Goal: Check status: Check status

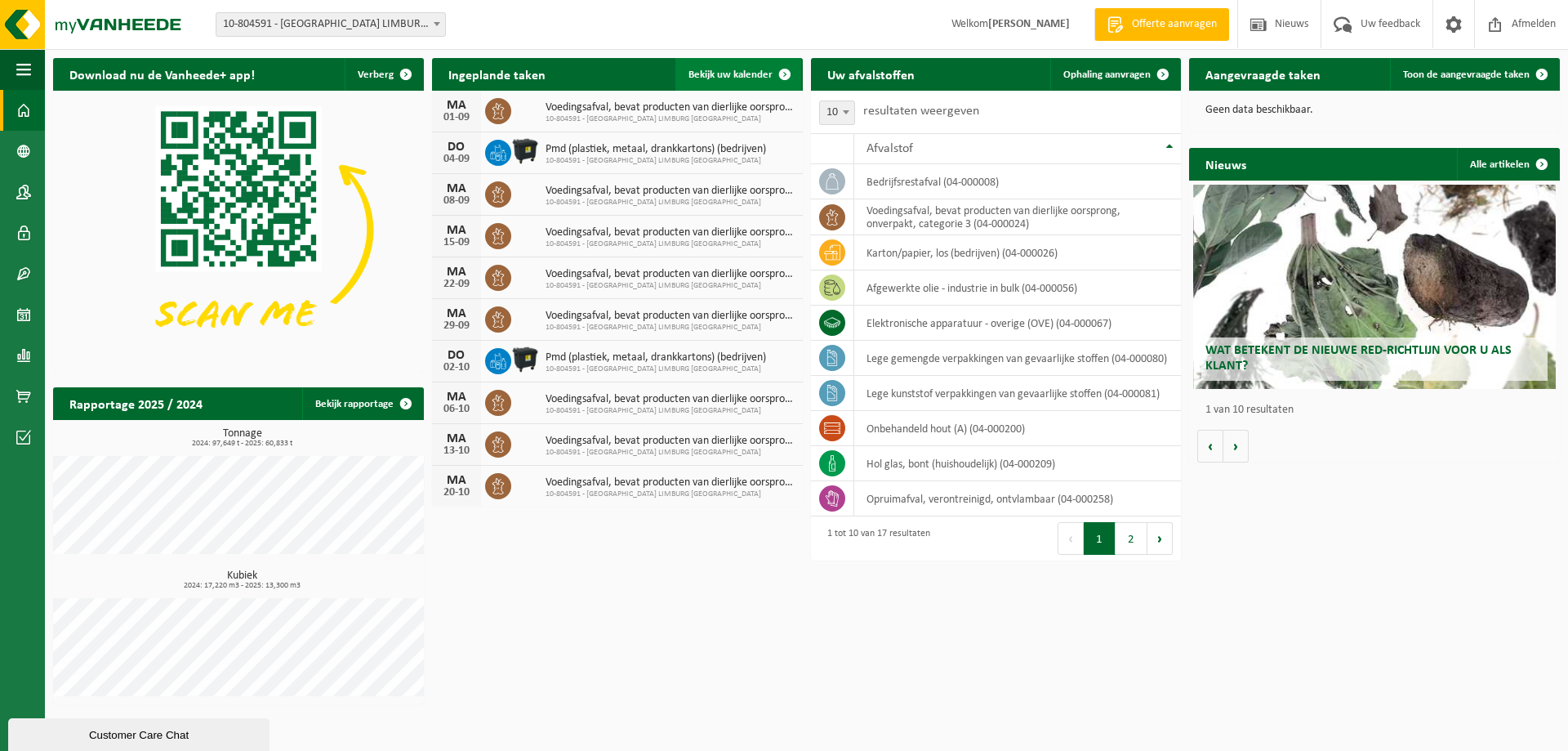
click at [789, 77] on span at bounding box center [784, 74] width 33 height 33
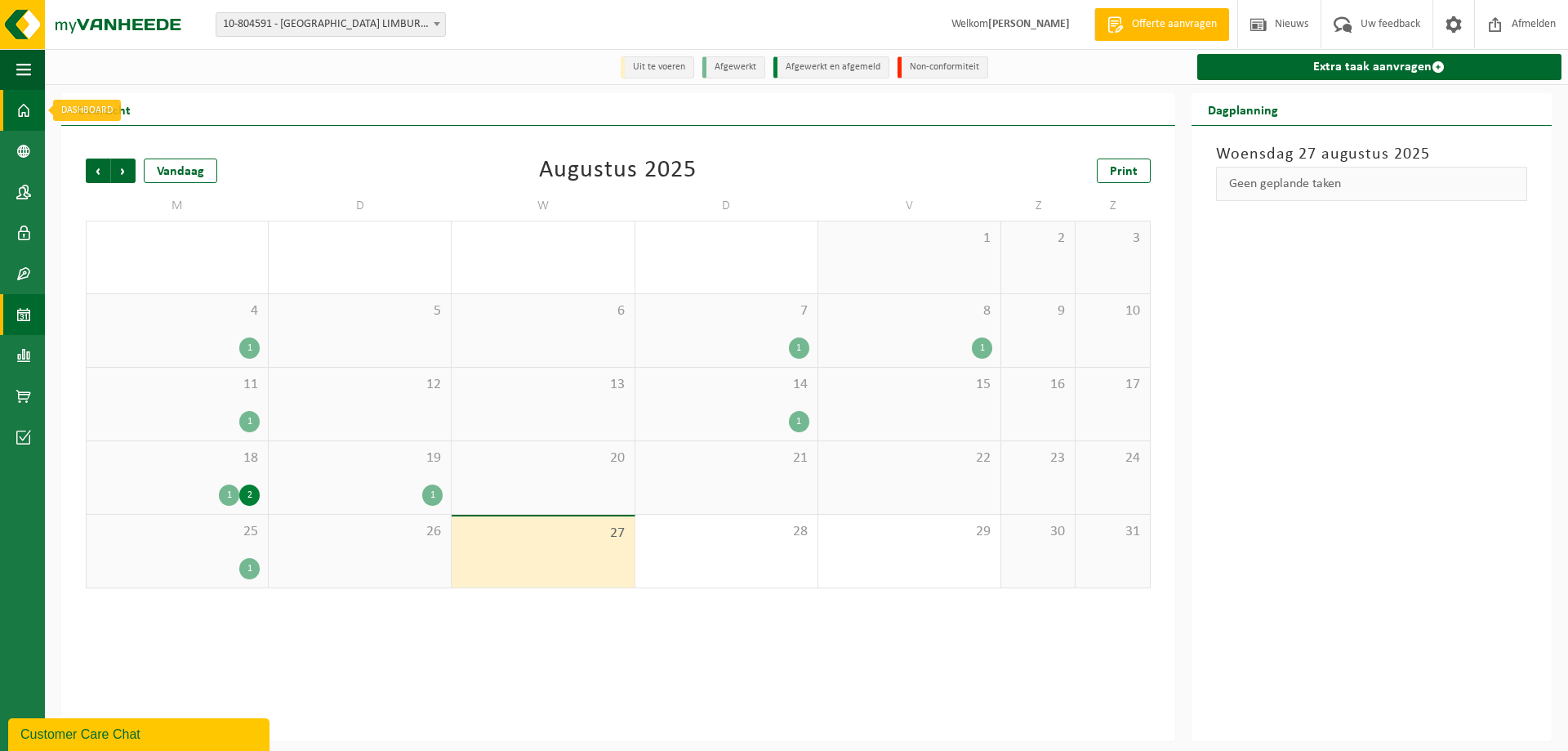
click at [18, 107] on span at bounding box center [24, 110] width 15 height 40
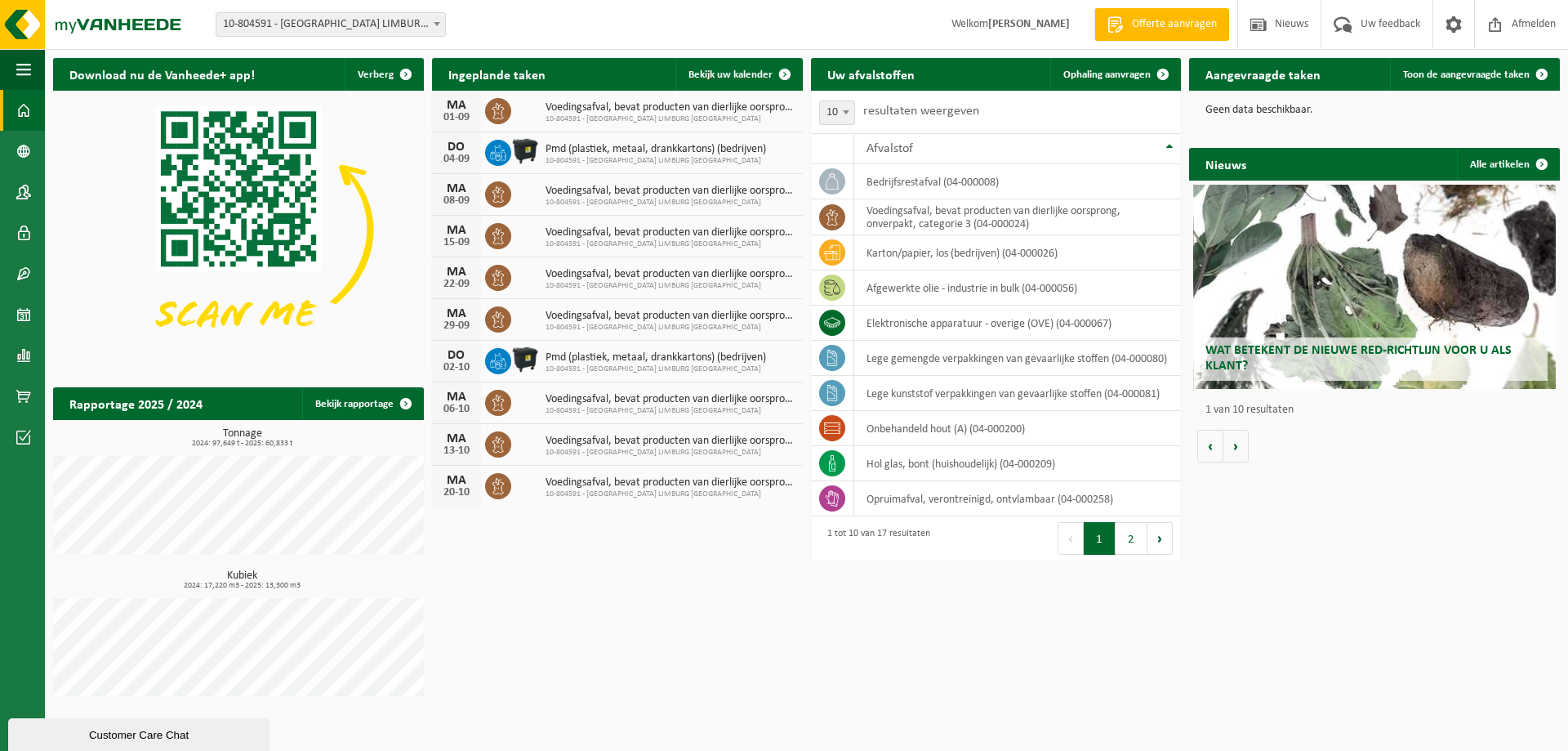
click at [702, 600] on div "Download nu de Vanheede+ app! Verberg Ingeplande taken Bekijk uw kalender MA 01…" at bounding box center [807, 381] width 1515 height 663
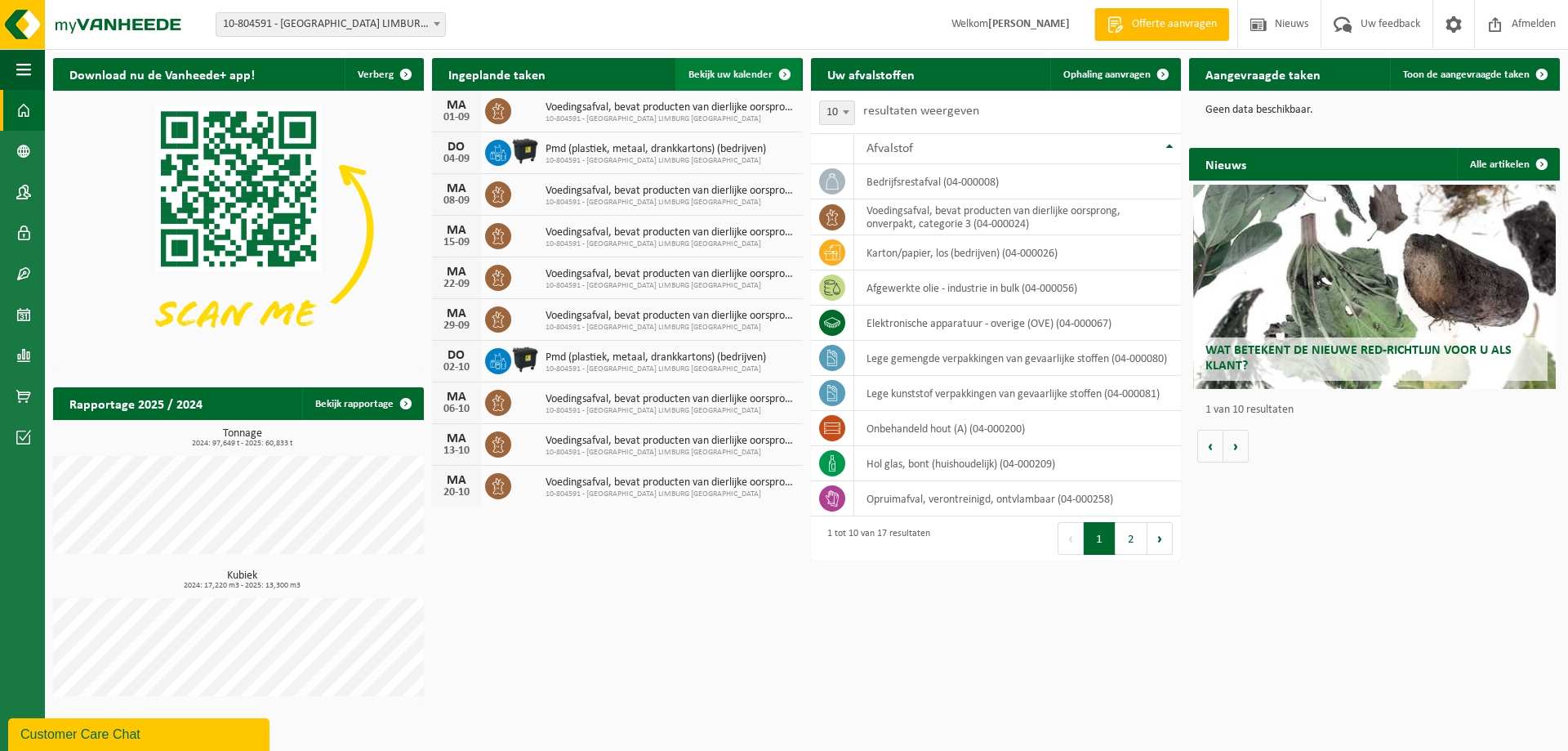
click at [778, 64] on span at bounding box center [784, 74] width 33 height 33
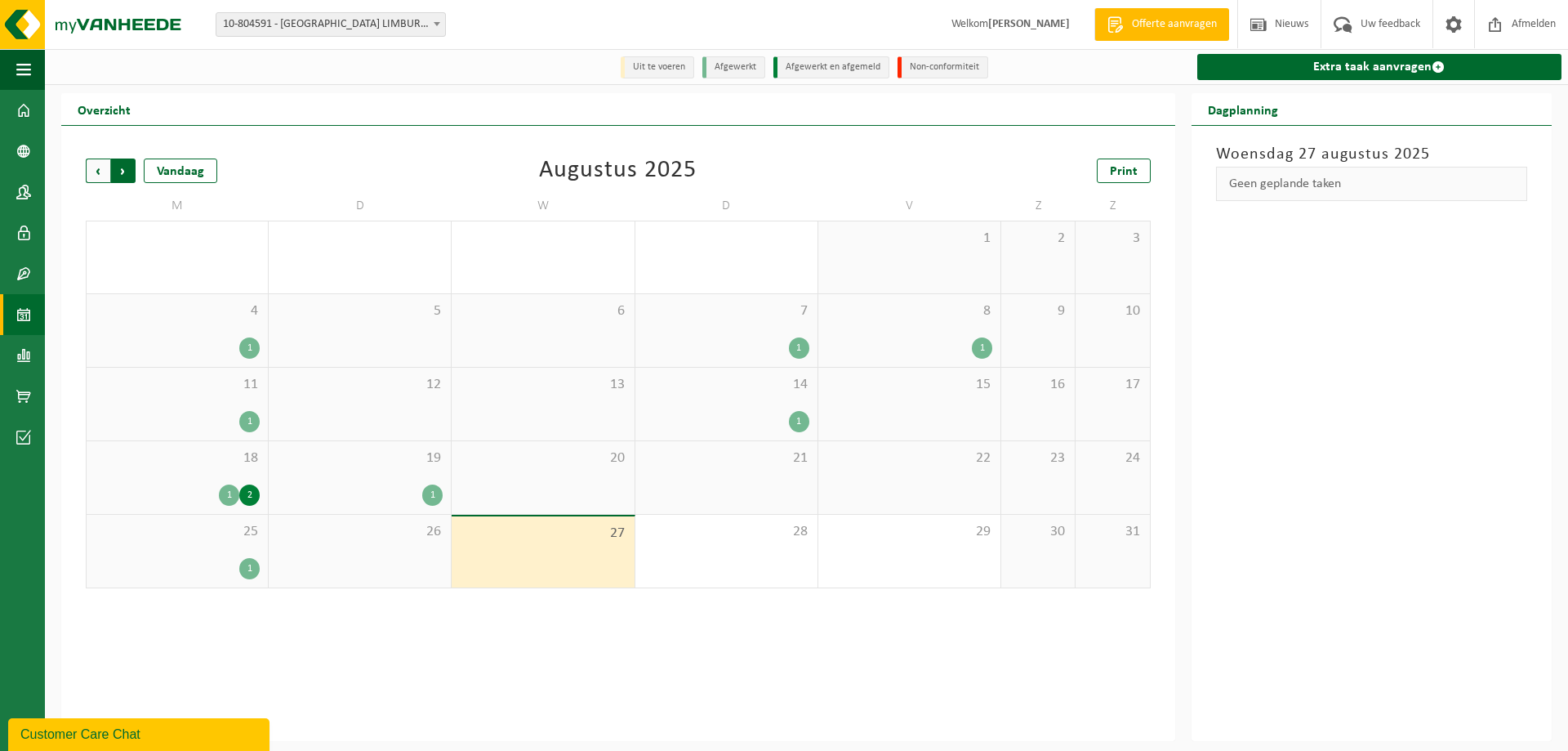
click at [98, 169] on span "Vorige" at bounding box center [98, 171] width 25 height 25
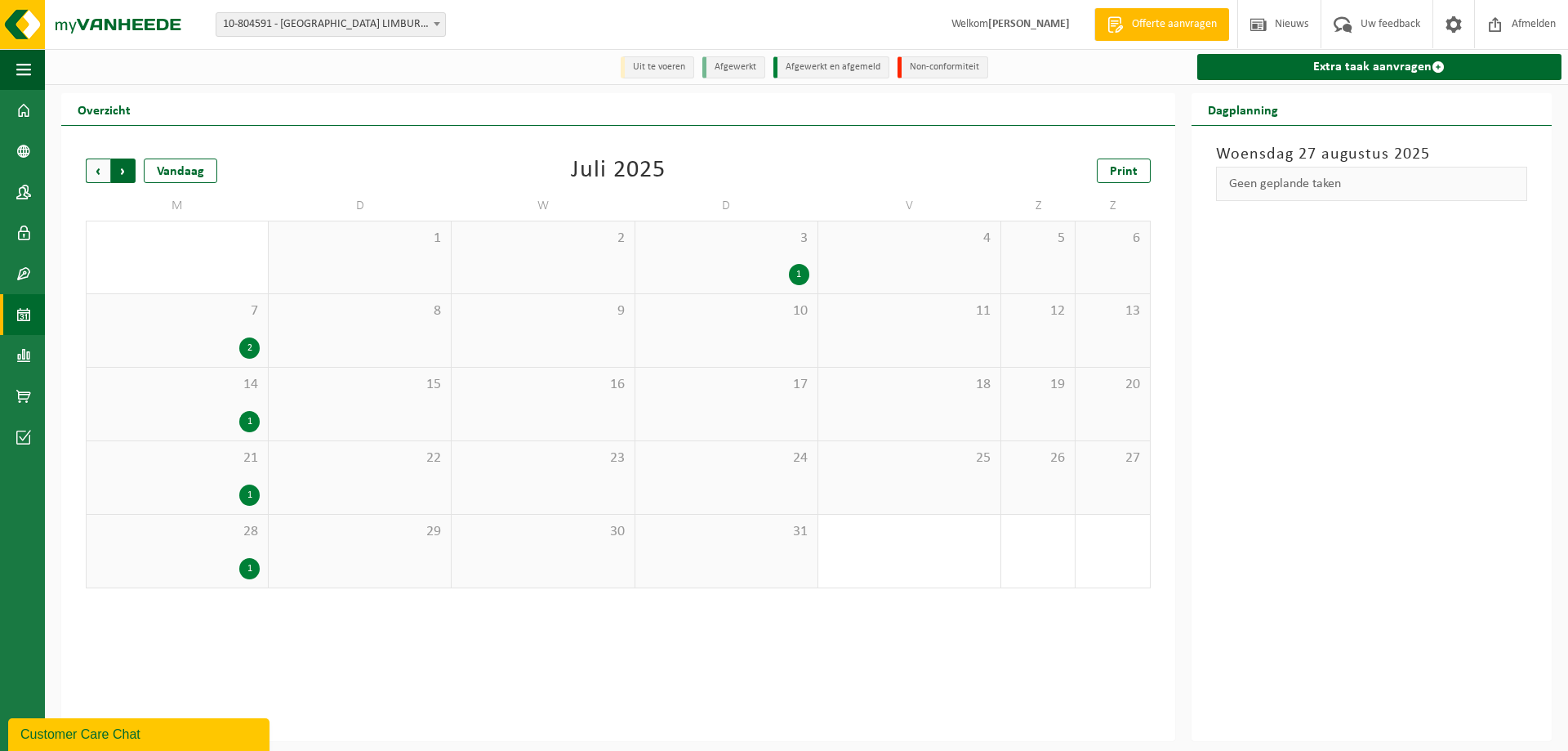
click at [87, 170] on span "Vorige" at bounding box center [98, 171] width 25 height 25
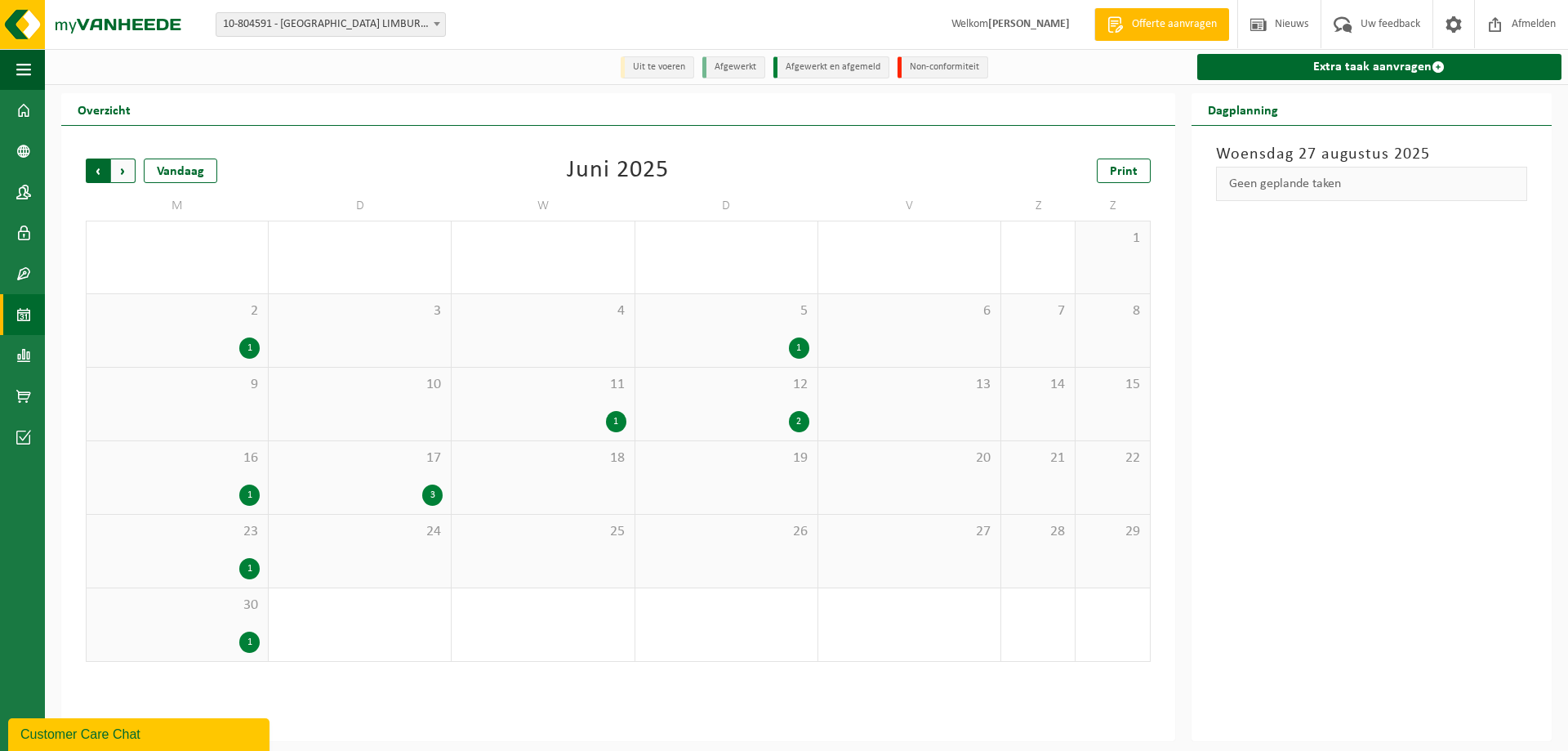
click at [119, 172] on span "Volgende" at bounding box center [123, 171] width 25 height 25
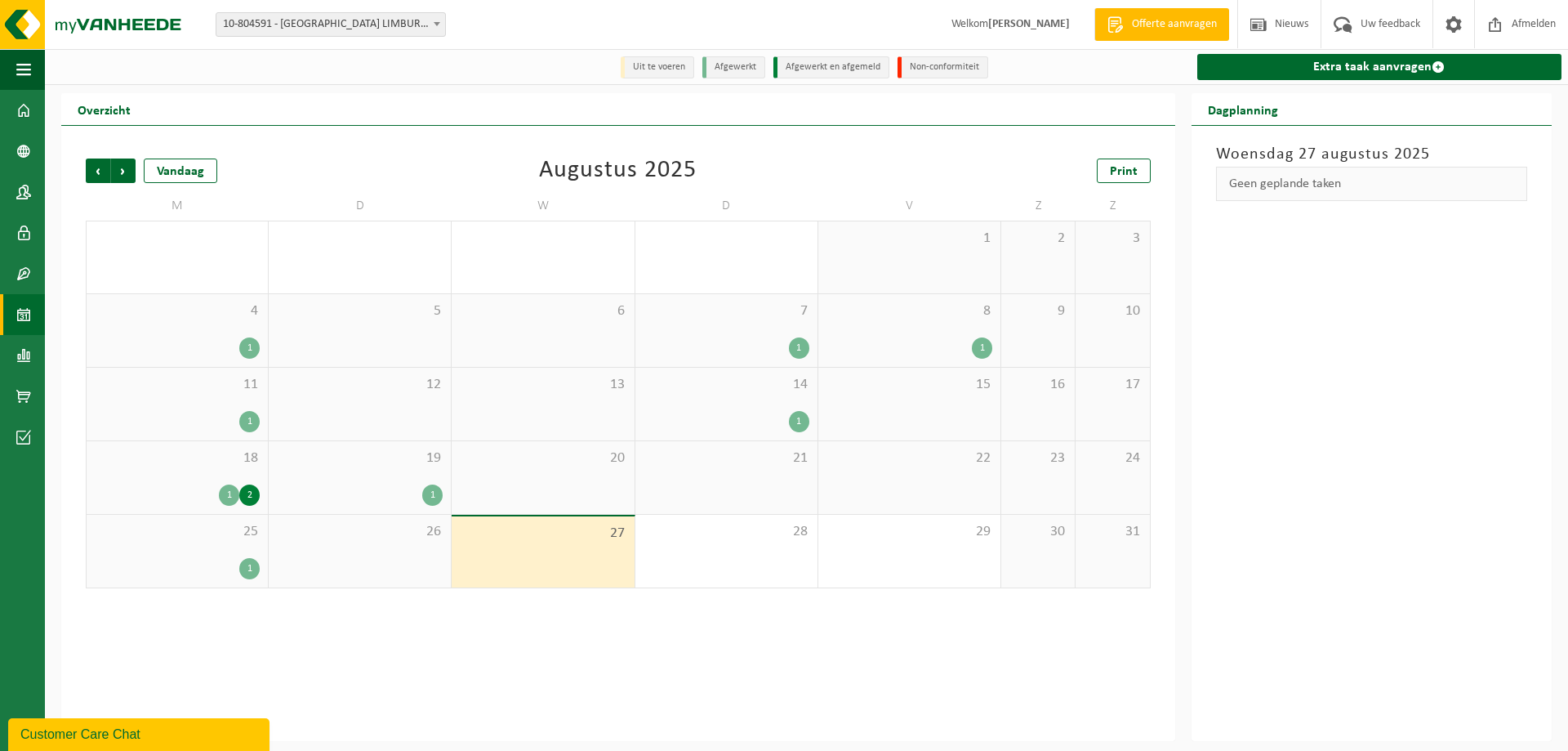
click at [255, 497] on div "2" at bounding box center [249, 495] width 20 height 21
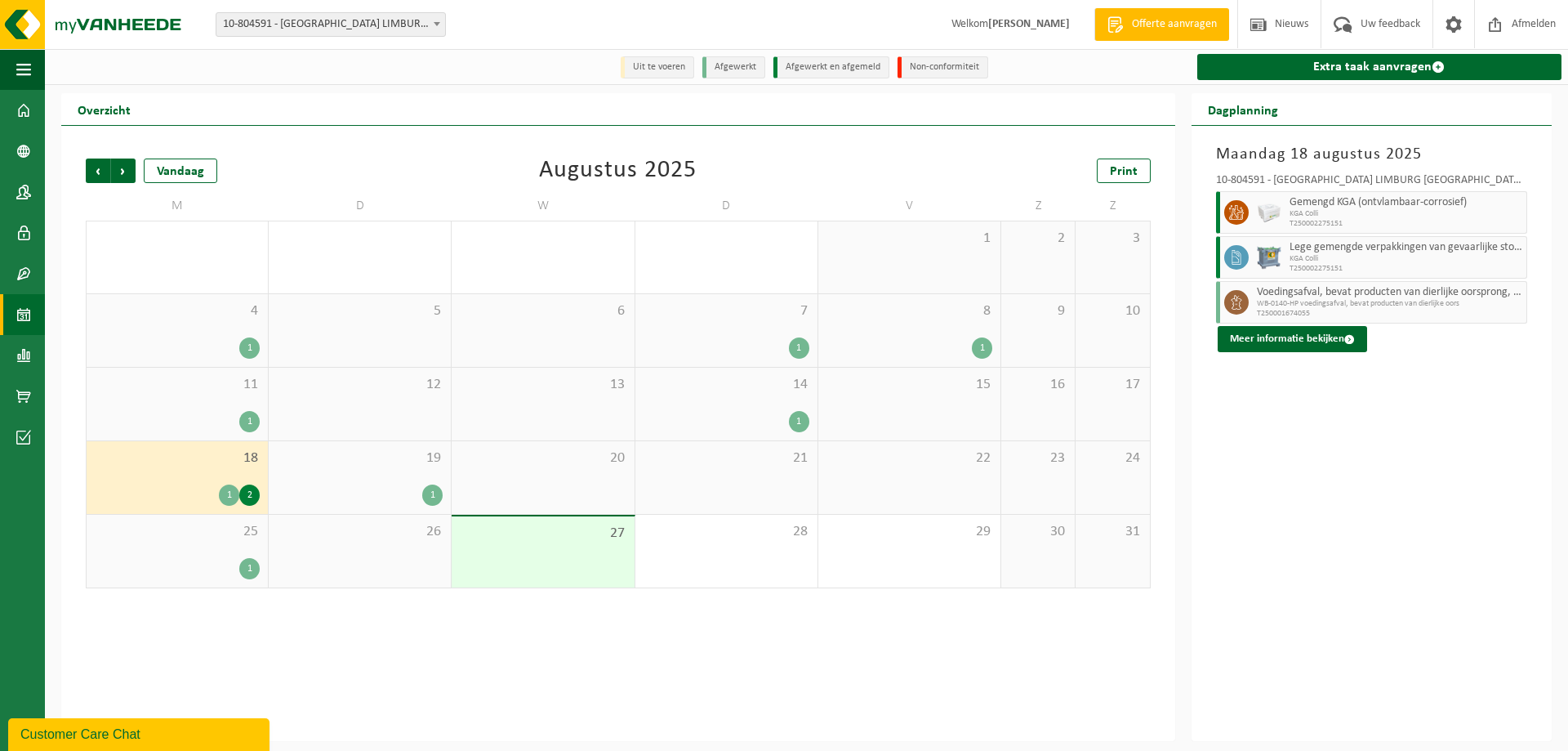
click at [243, 540] on span "25" at bounding box center [177, 532] width 165 height 18
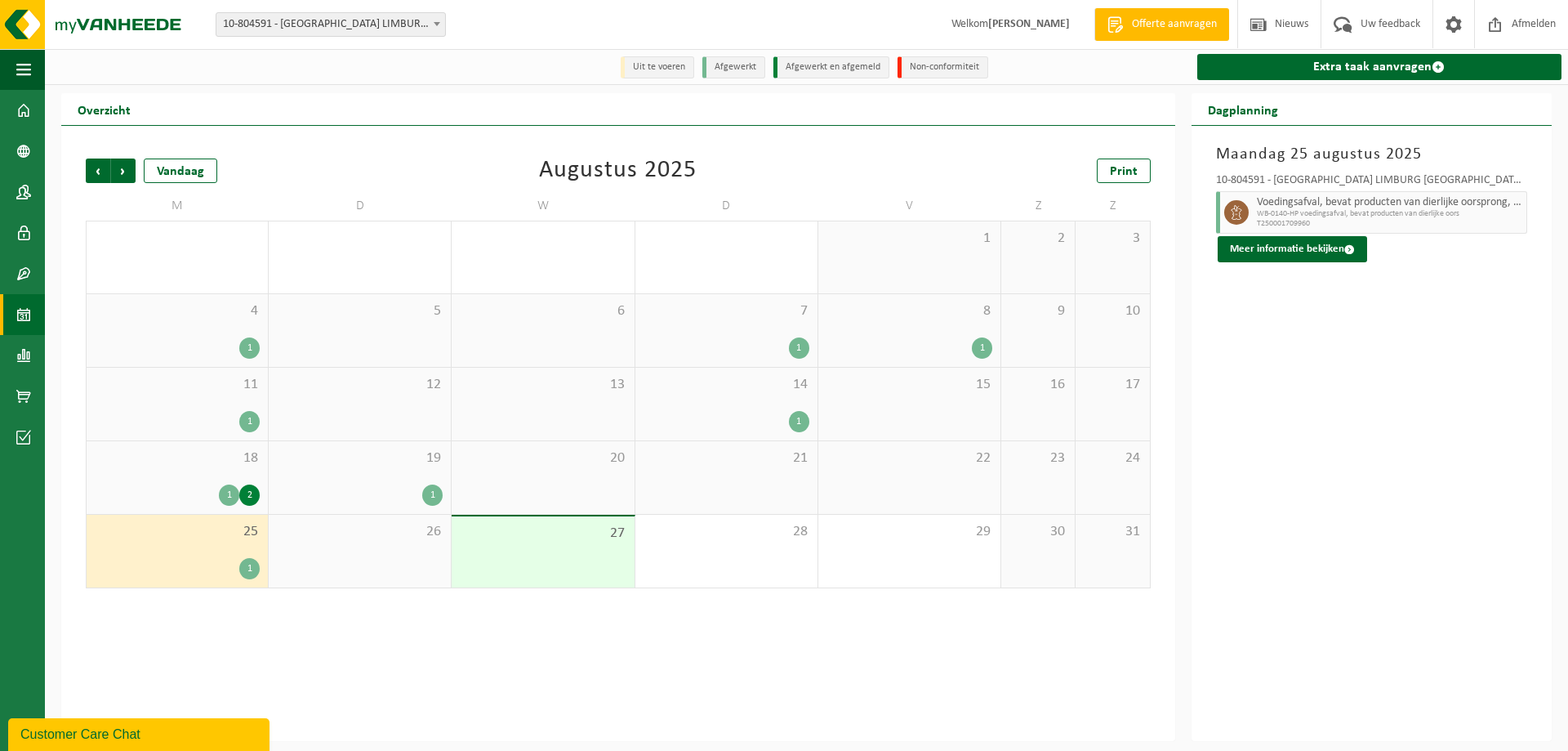
click at [338, 475] on div "19 1" at bounding box center [359, 477] width 182 height 73
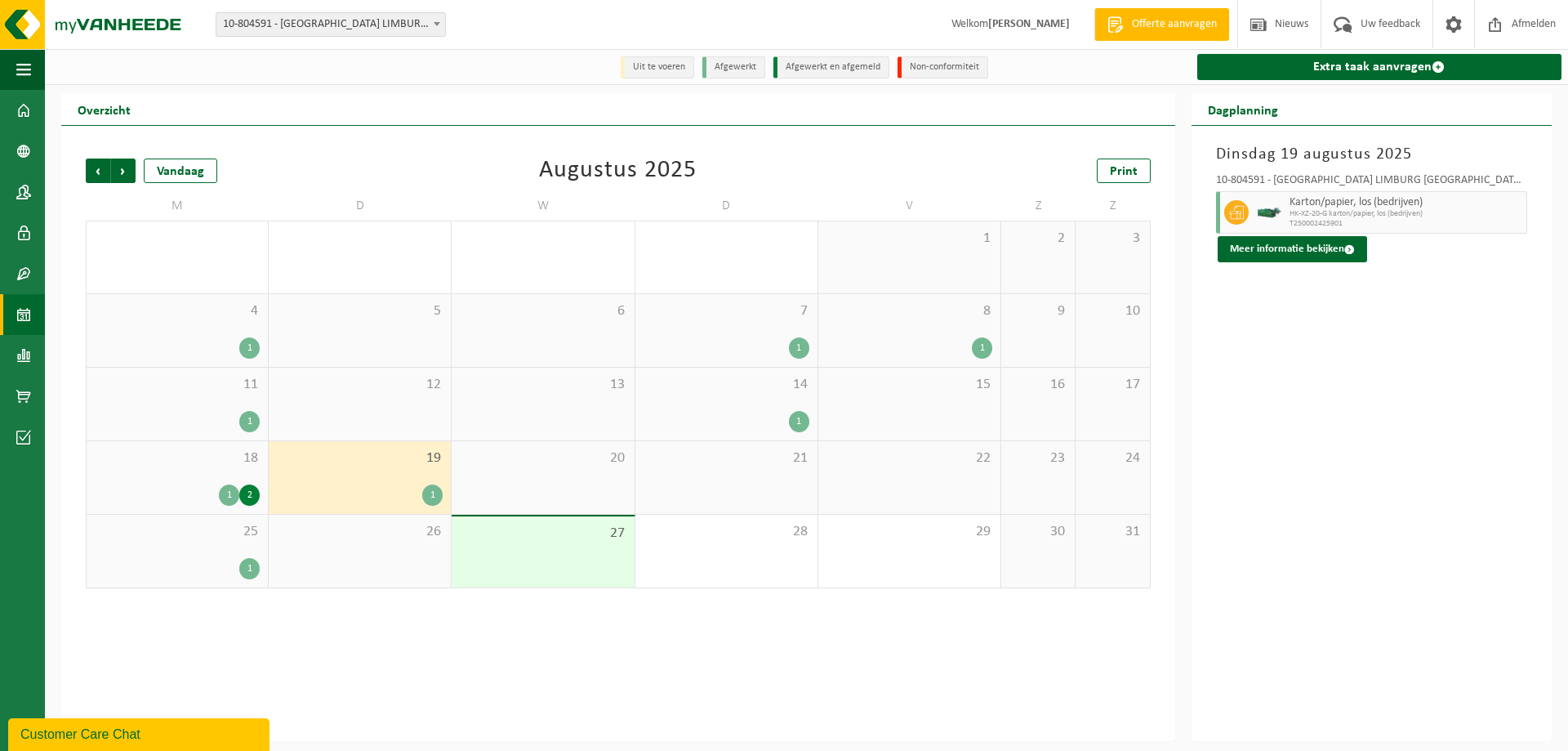
click at [757, 413] on div "1" at bounding box center [726, 422] width 165 height 21
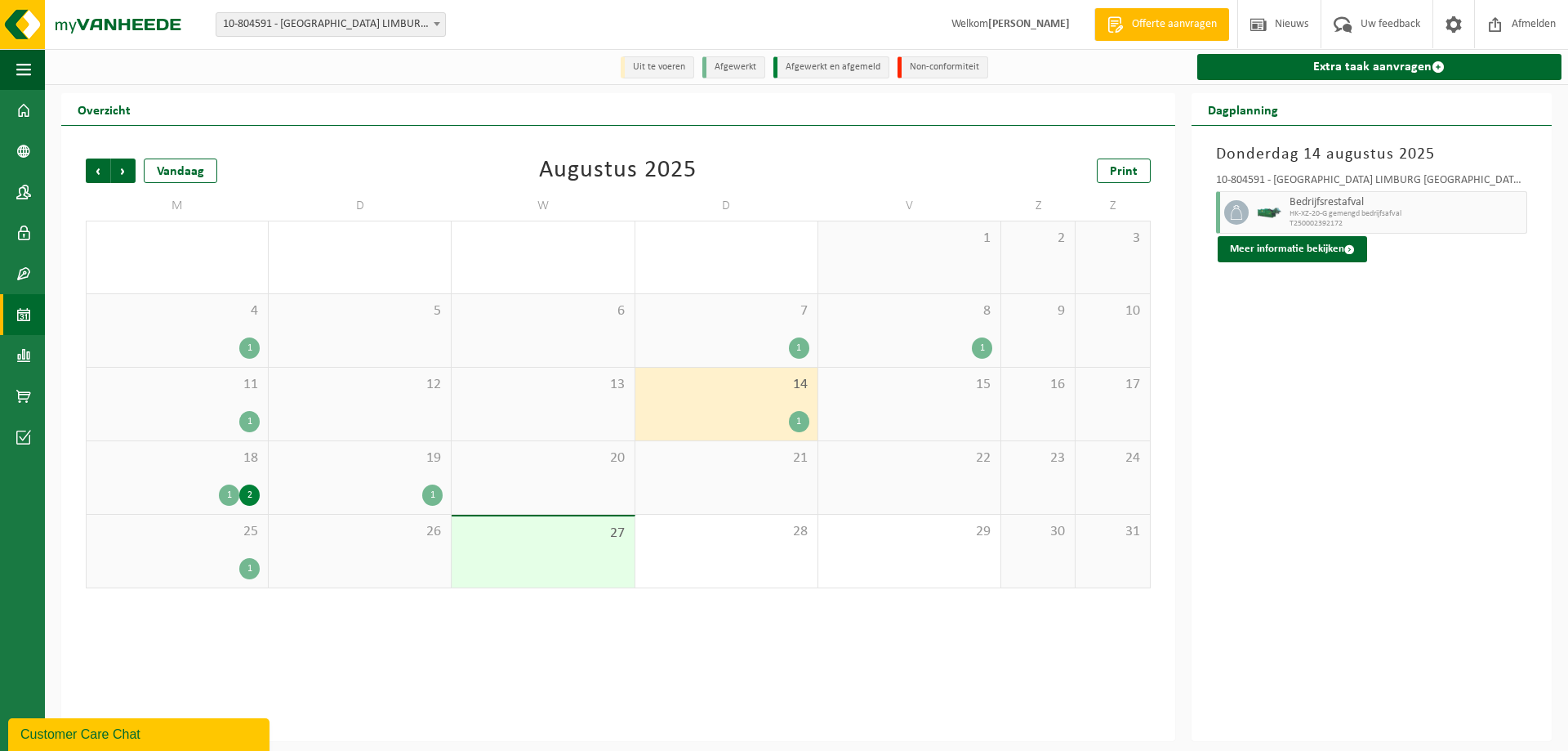
click at [741, 330] on div "7 1" at bounding box center [726, 330] width 182 height 73
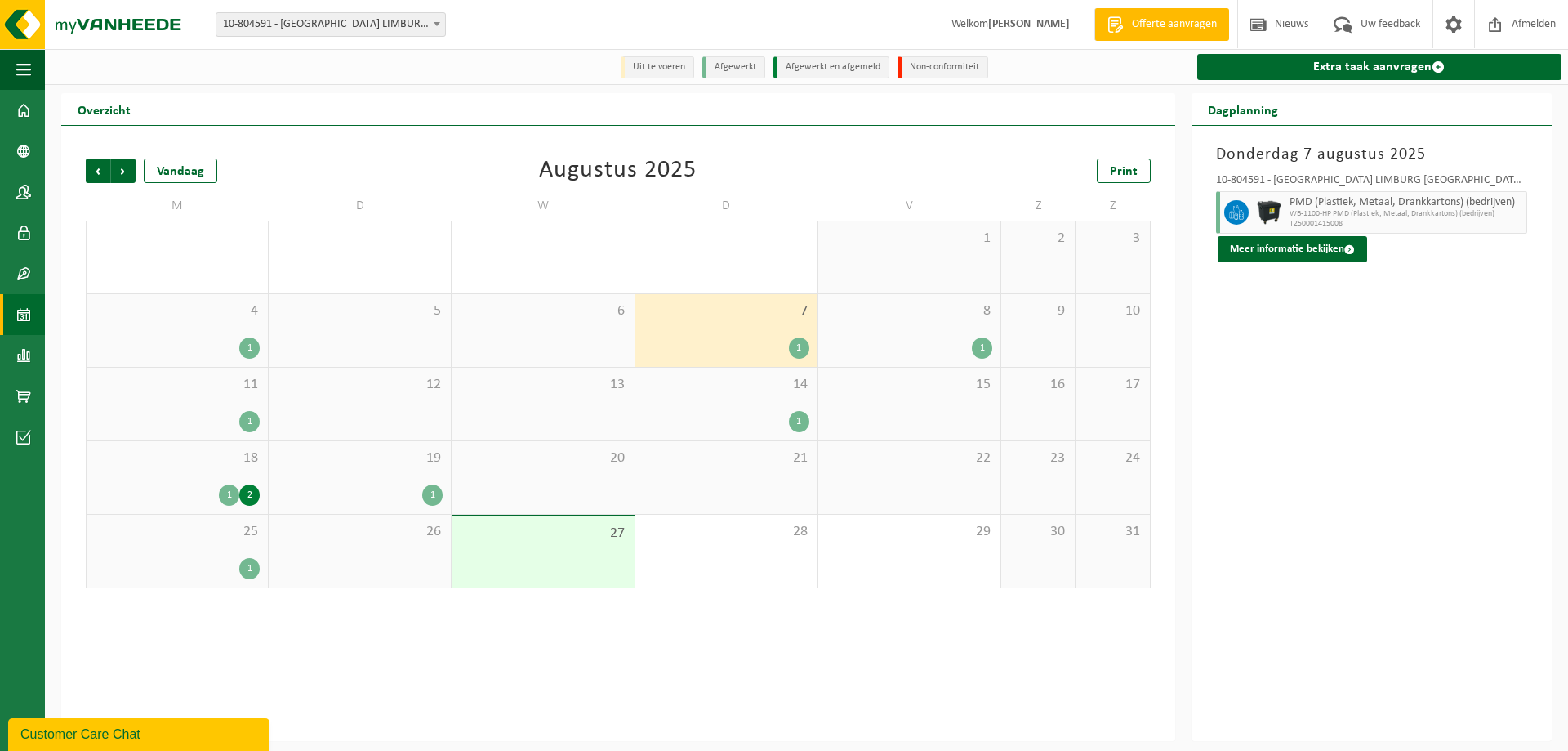
click at [908, 324] on div "8 1" at bounding box center [909, 330] width 182 height 73
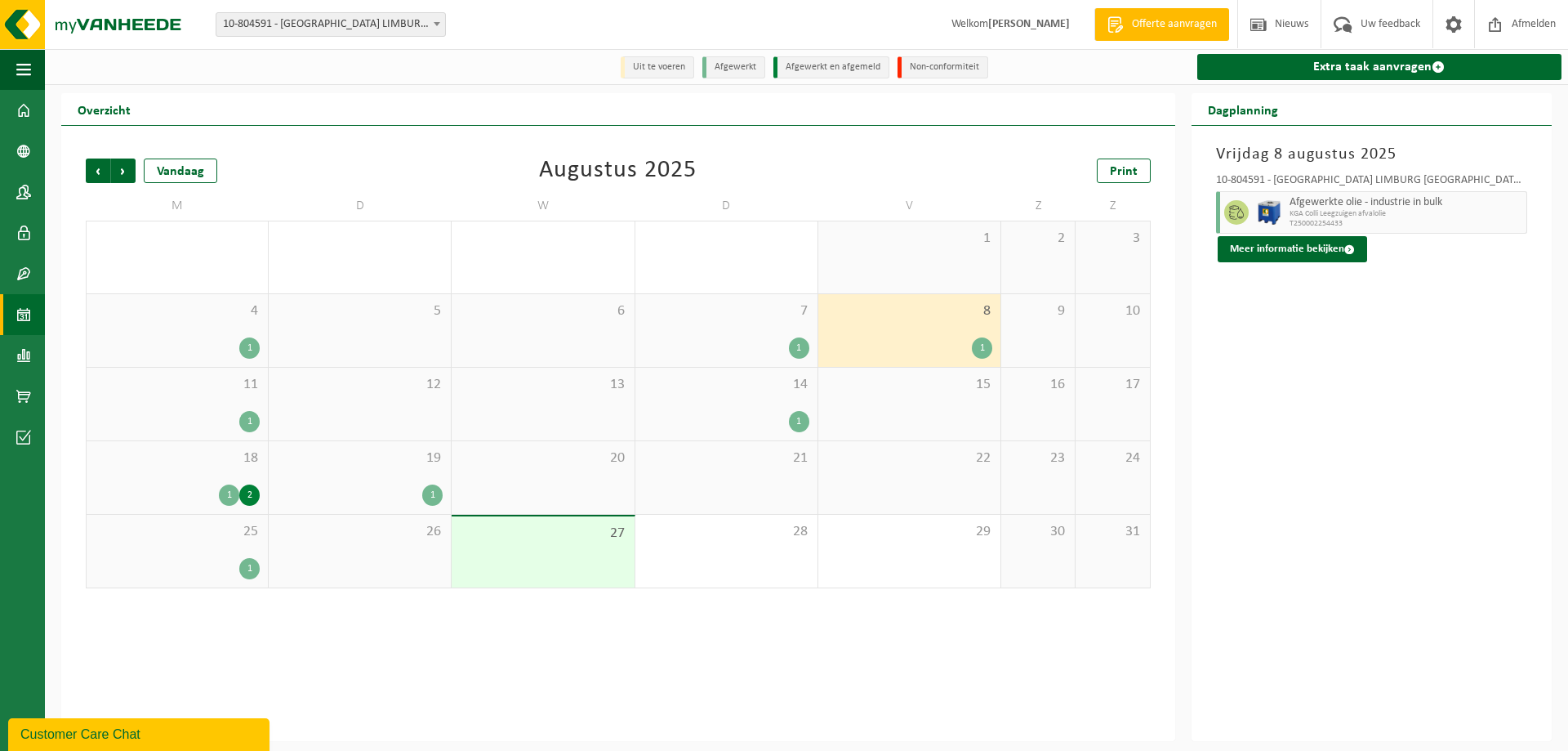
click at [748, 311] on span "7" at bounding box center [726, 311] width 165 height 18
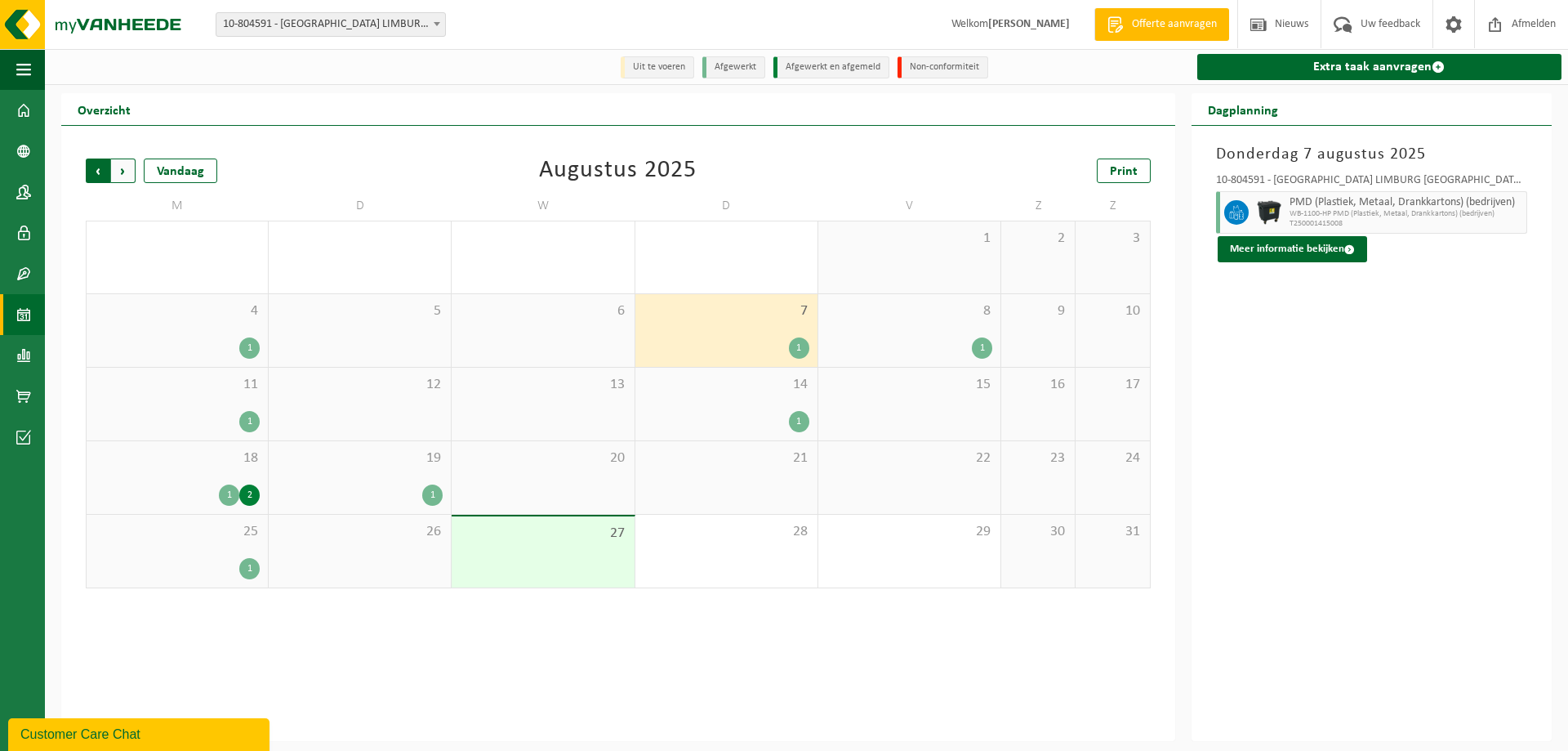
click at [129, 166] on span "Volgende" at bounding box center [123, 171] width 25 height 25
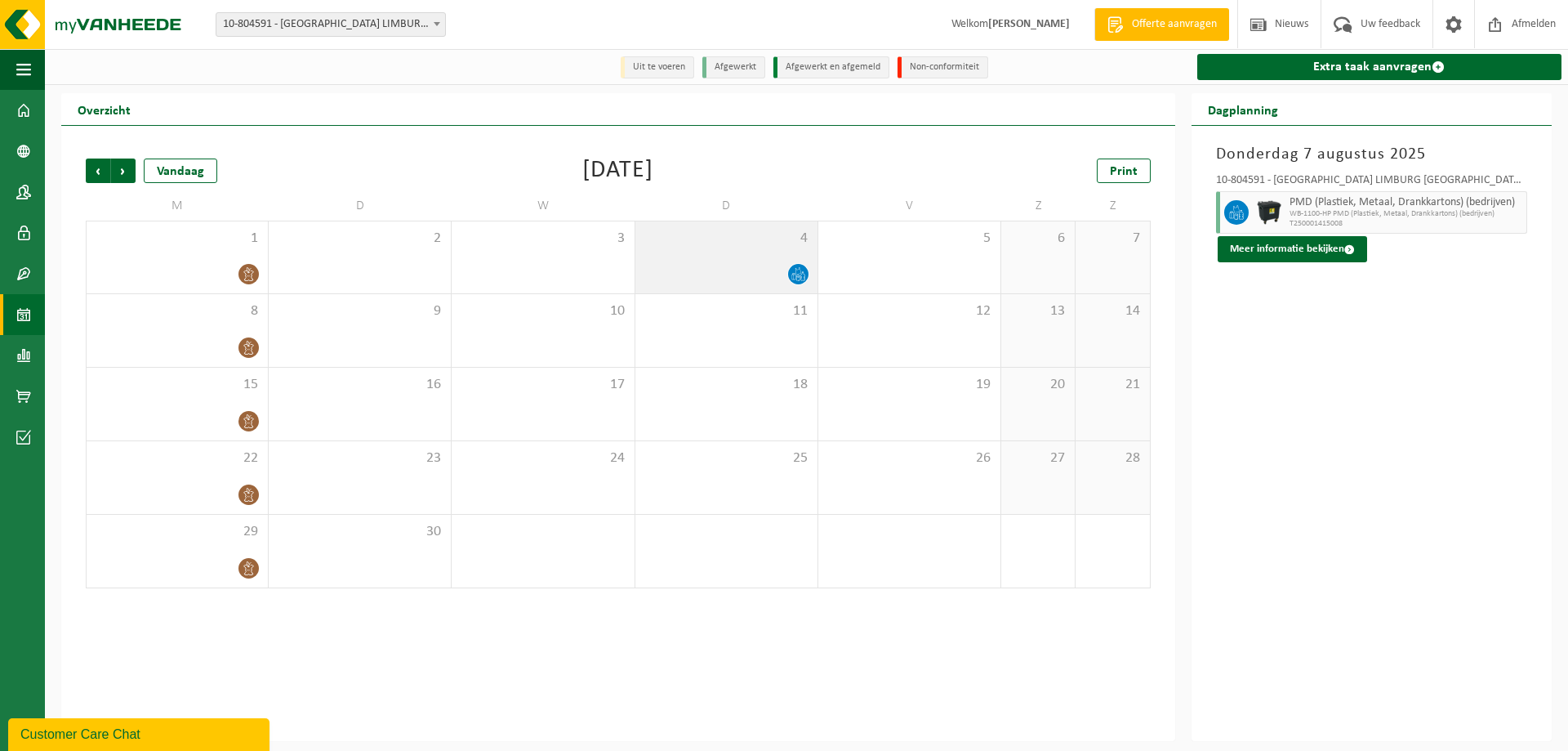
click at [716, 251] on div "4" at bounding box center [726, 258] width 182 height 72
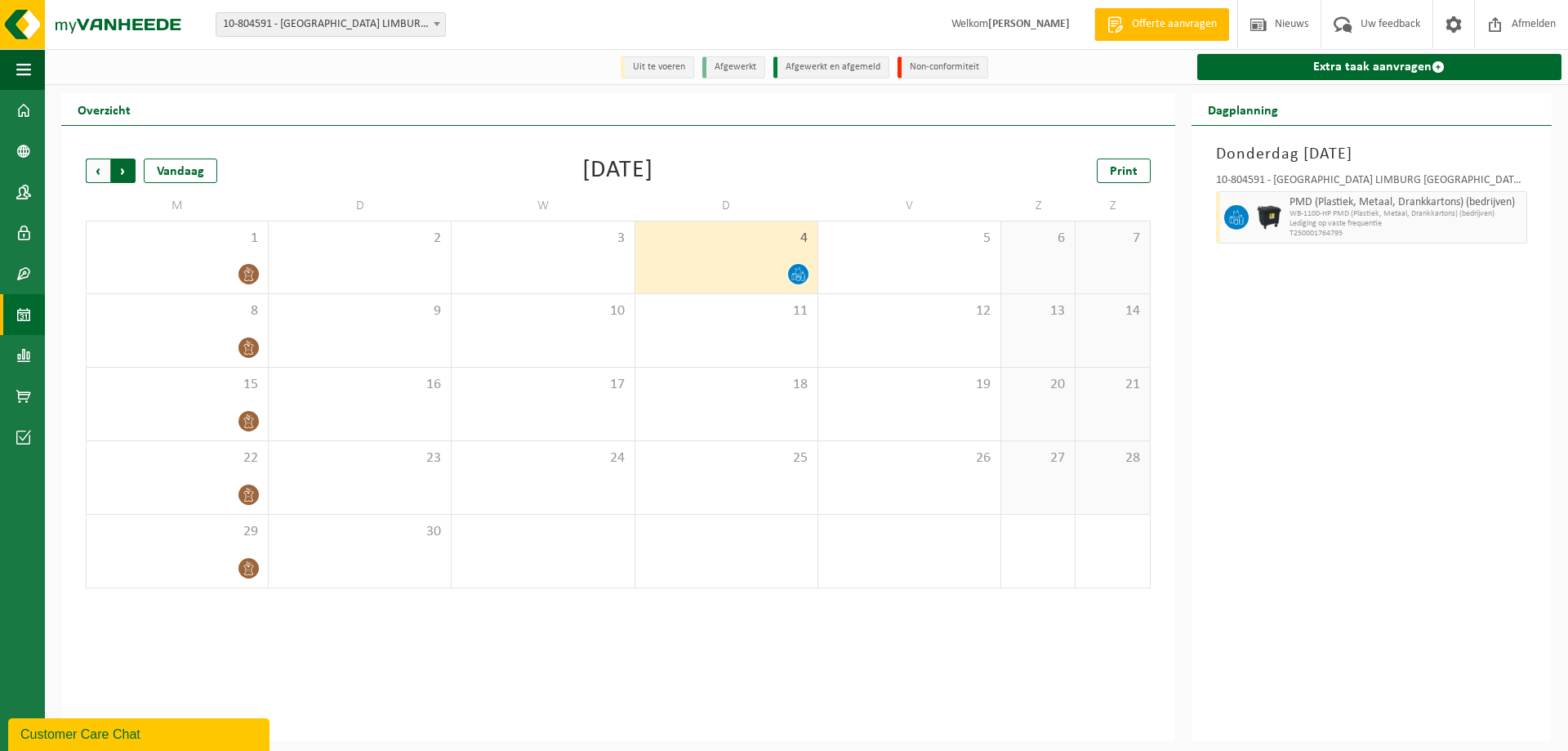
click at [88, 166] on span "Vorige" at bounding box center [98, 171] width 25 height 25
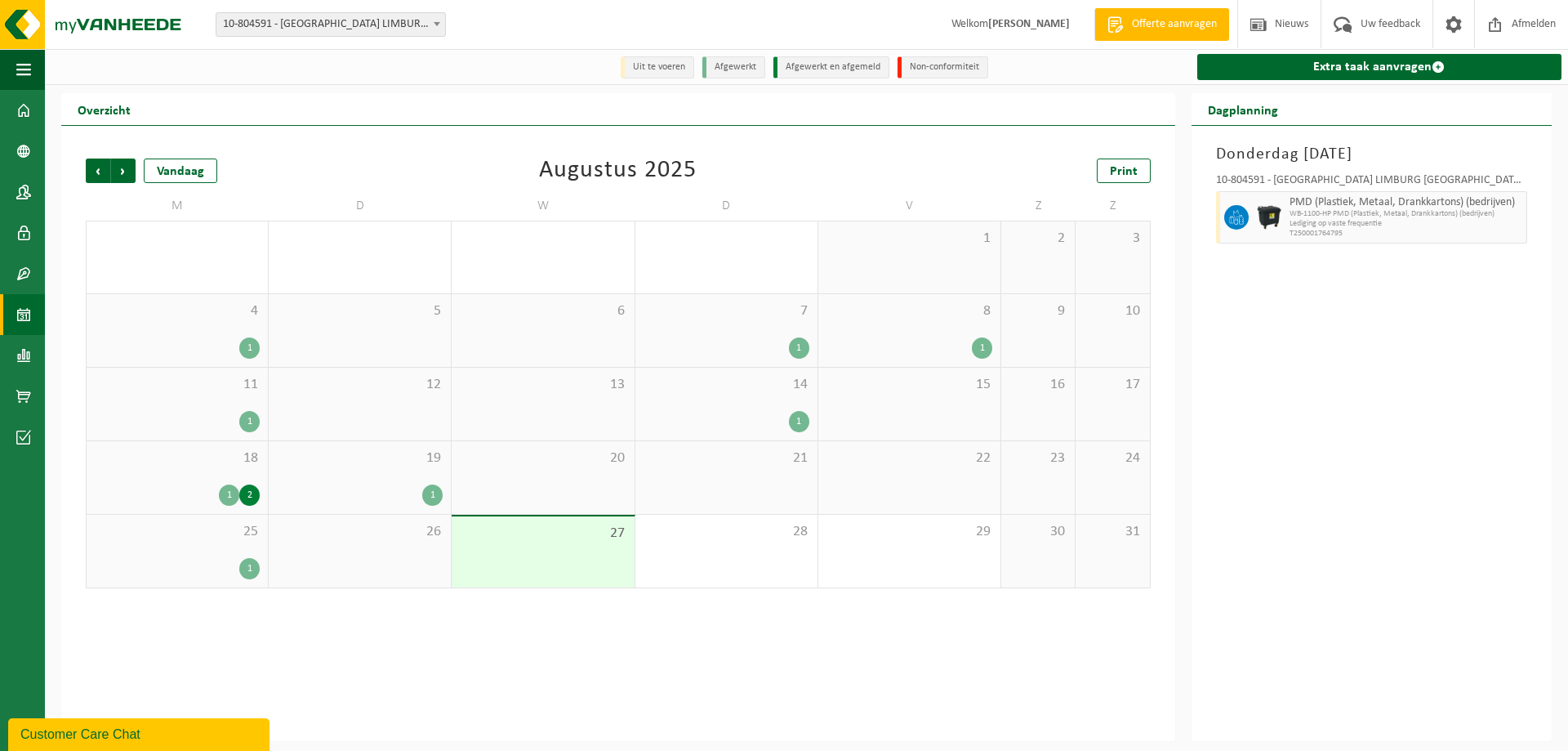
click at [648, 316] on span "7" at bounding box center [726, 311] width 165 height 18
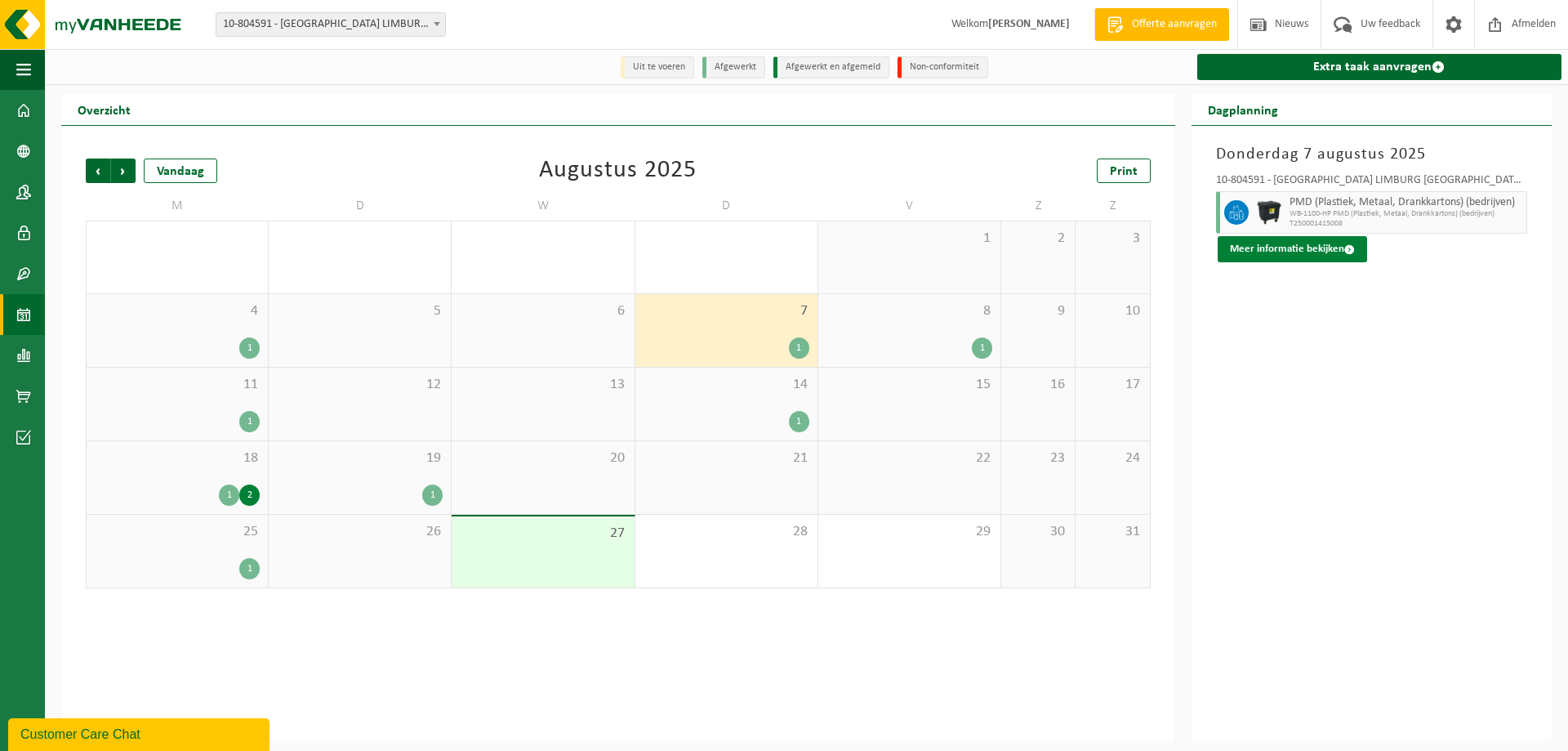
click at [1318, 248] on button "Meer informatie bekijken" at bounding box center [1293, 249] width 150 height 26
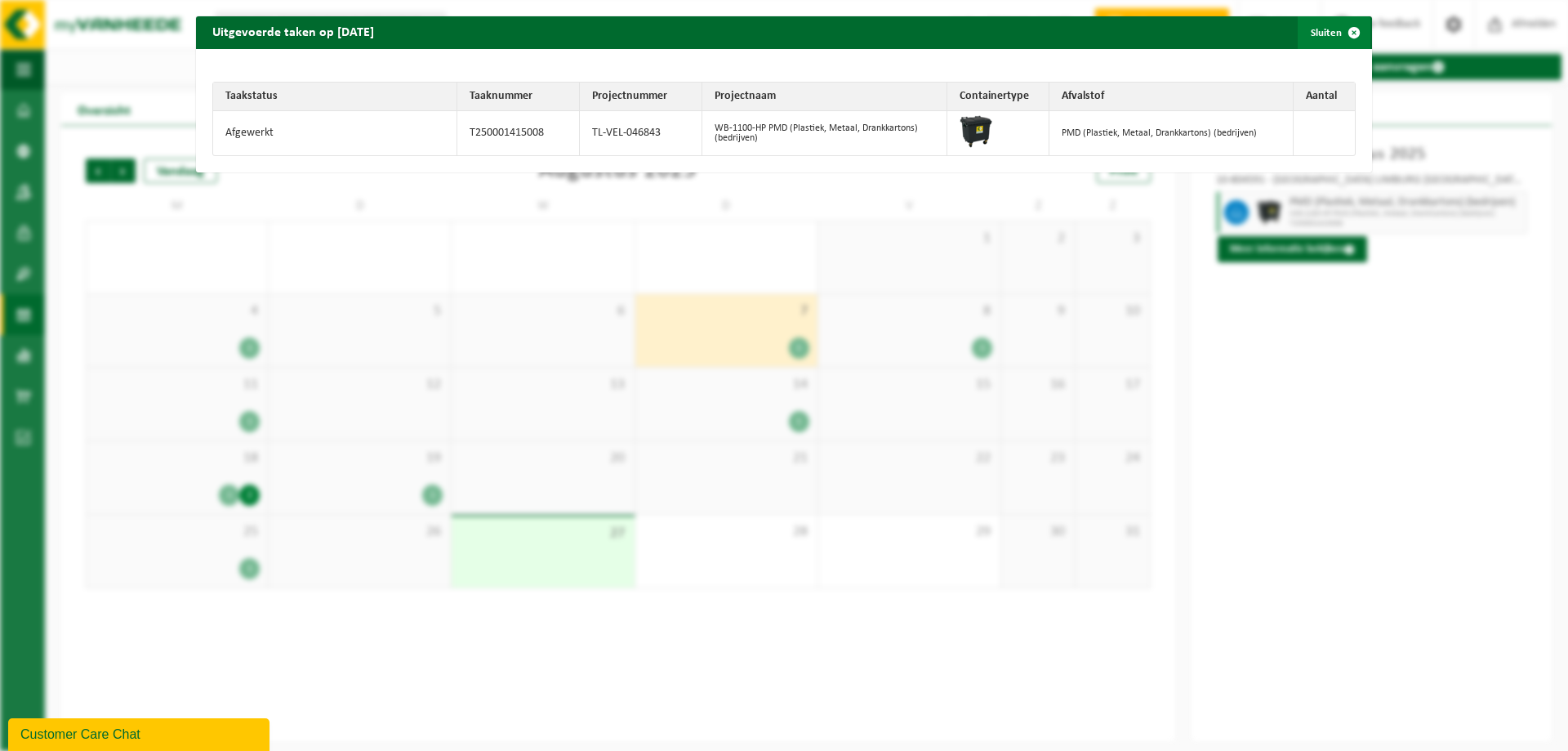
click at [1341, 28] on span "button" at bounding box center [1353, 33] width 33 height 33
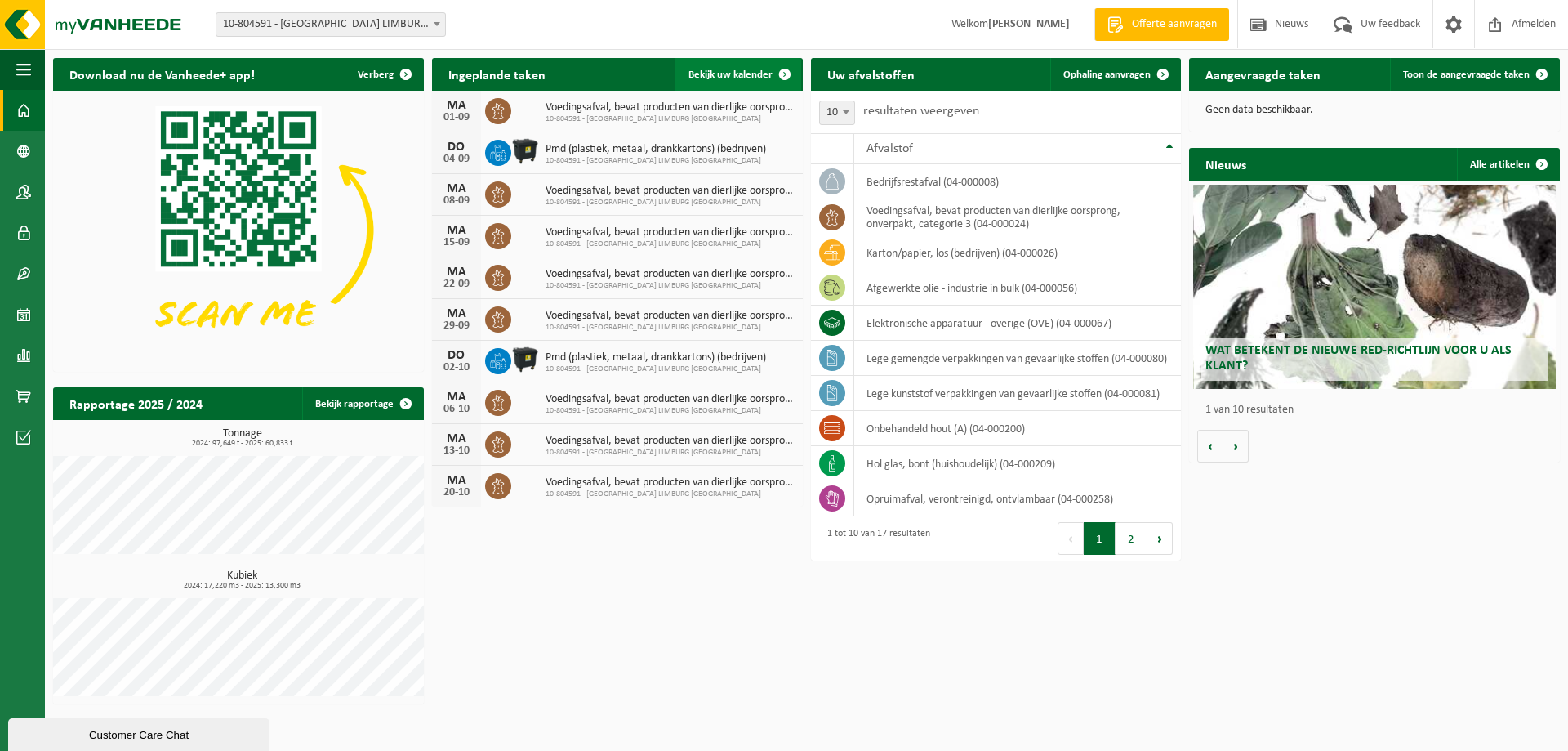
click at [743, 73] on span "Bekijk uw kalender" at bounding box center [730, 75] width 84 height 11
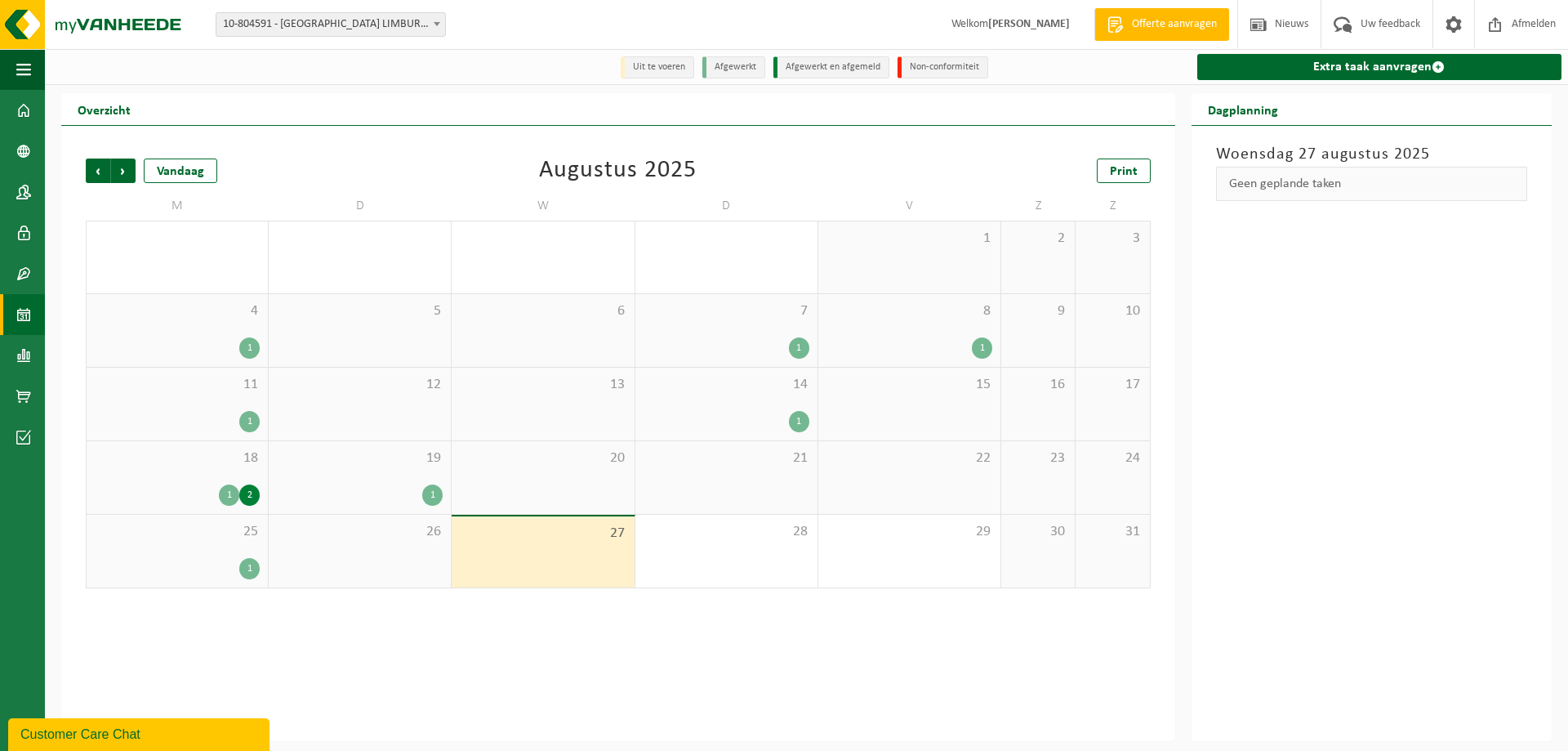
click at [739, 329] on div "7 1" at bounding box center [726, 330] width 182 height 73
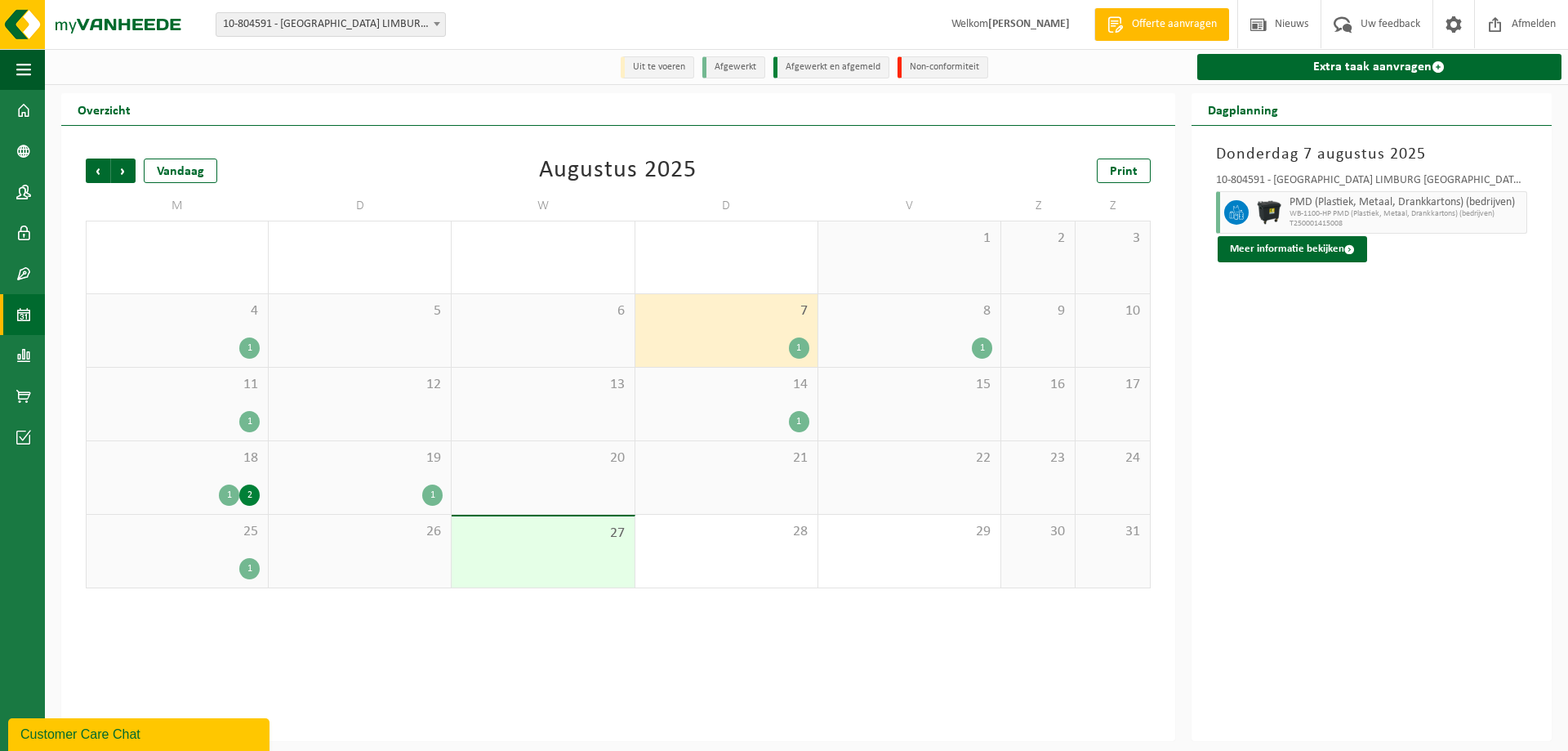
click at [724, 401] on div "14 1" at bounding box center [726, 404] width 182 height 73
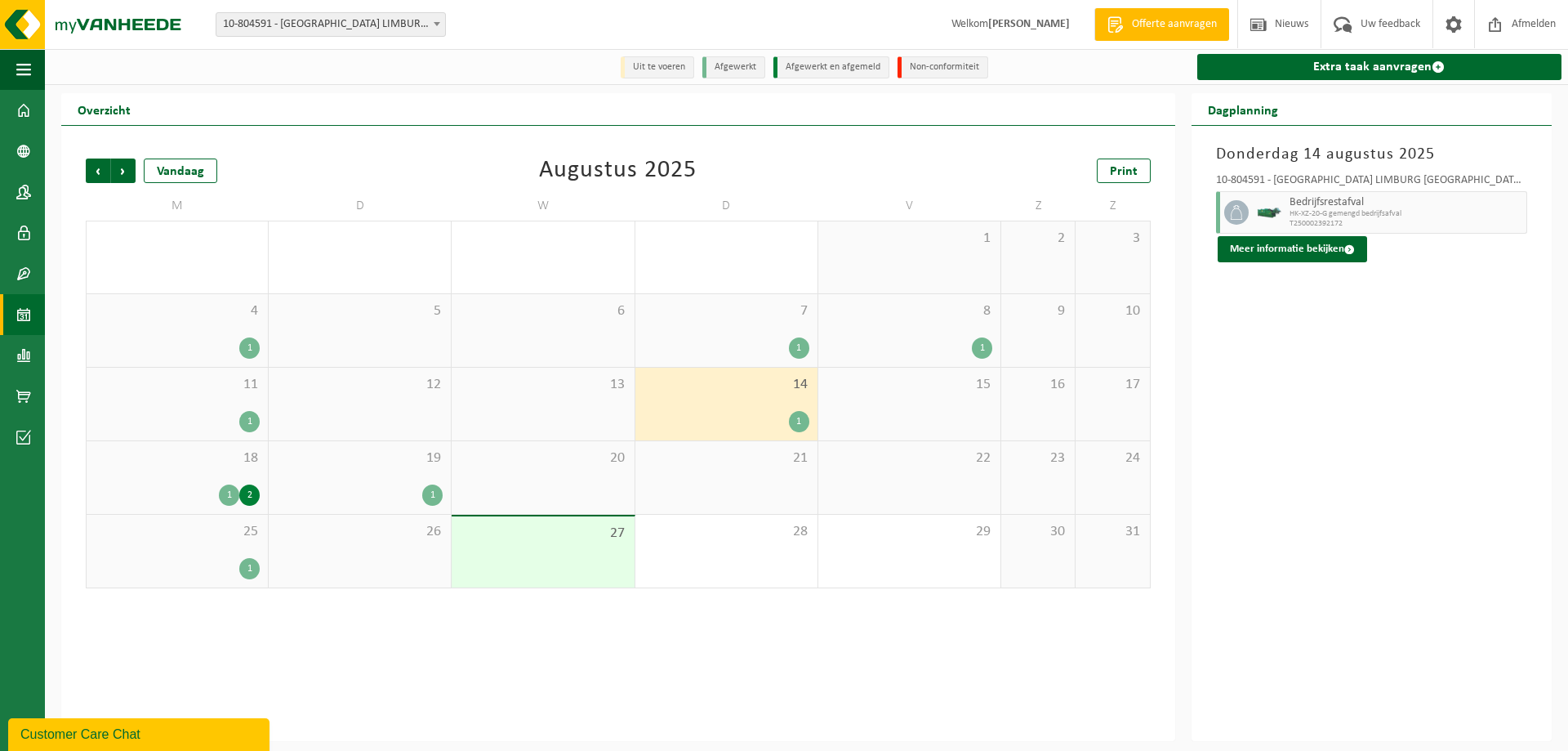
click at [729, 460] on span "21" at bounding box center [726, 458] width 165 height 18
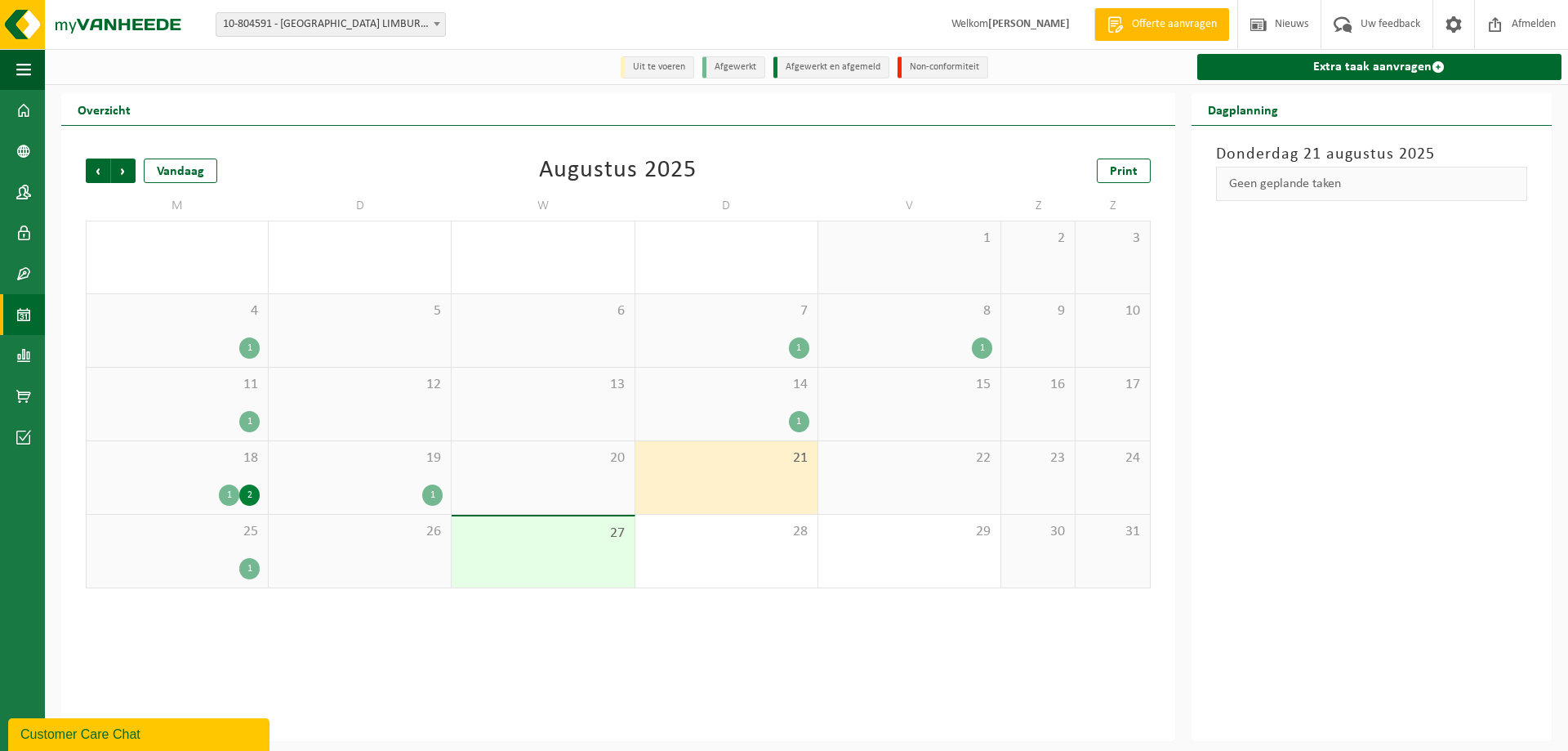
click at [966, 325] on div "8 1" at bounding box center [909, 330] width 182 height 73
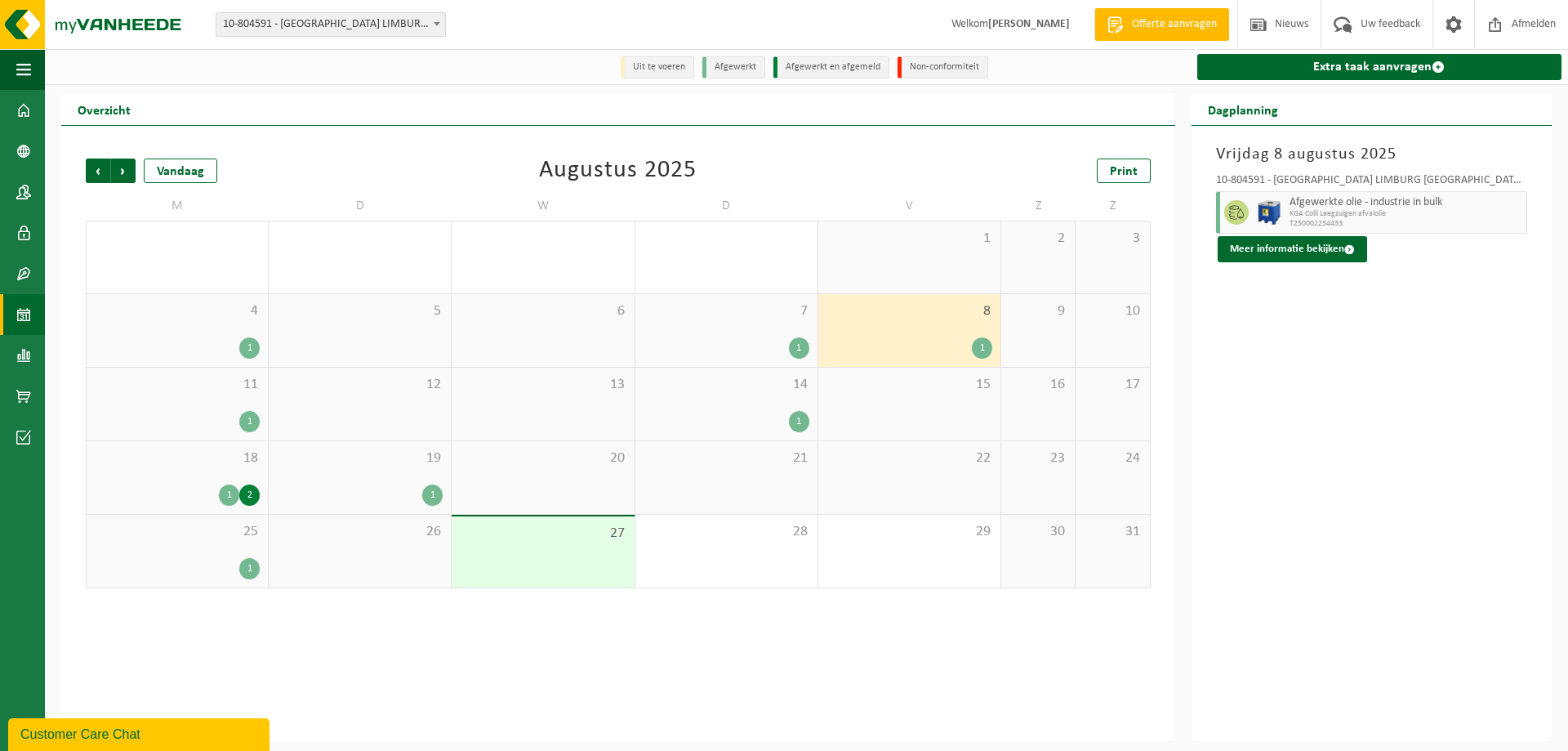
click at [764, 329] on div "7 1" at bounding box center [726, 330] width 182 height 73
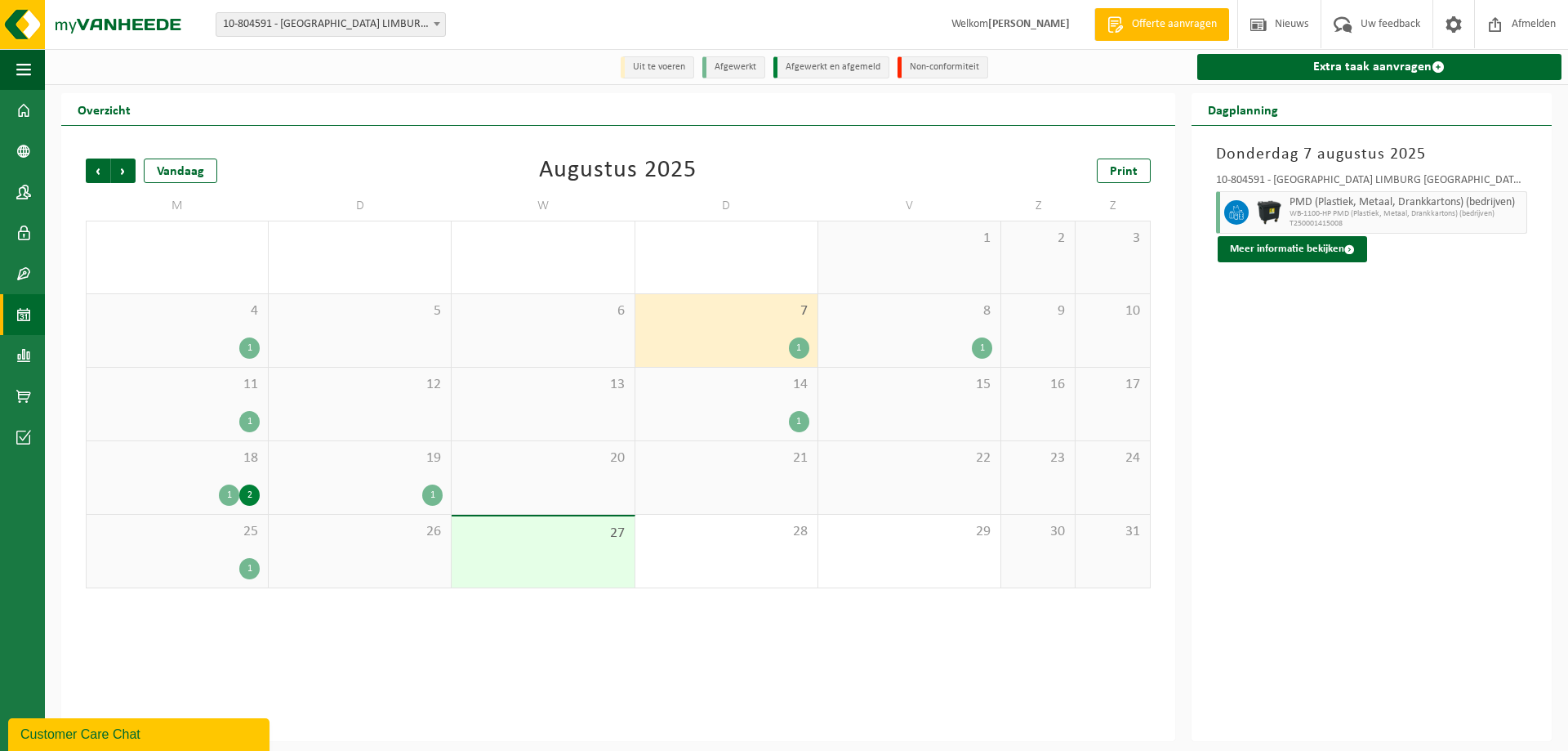
click at [436, 465] on span "19" at bounding box center [360, 458] width 165 height 18
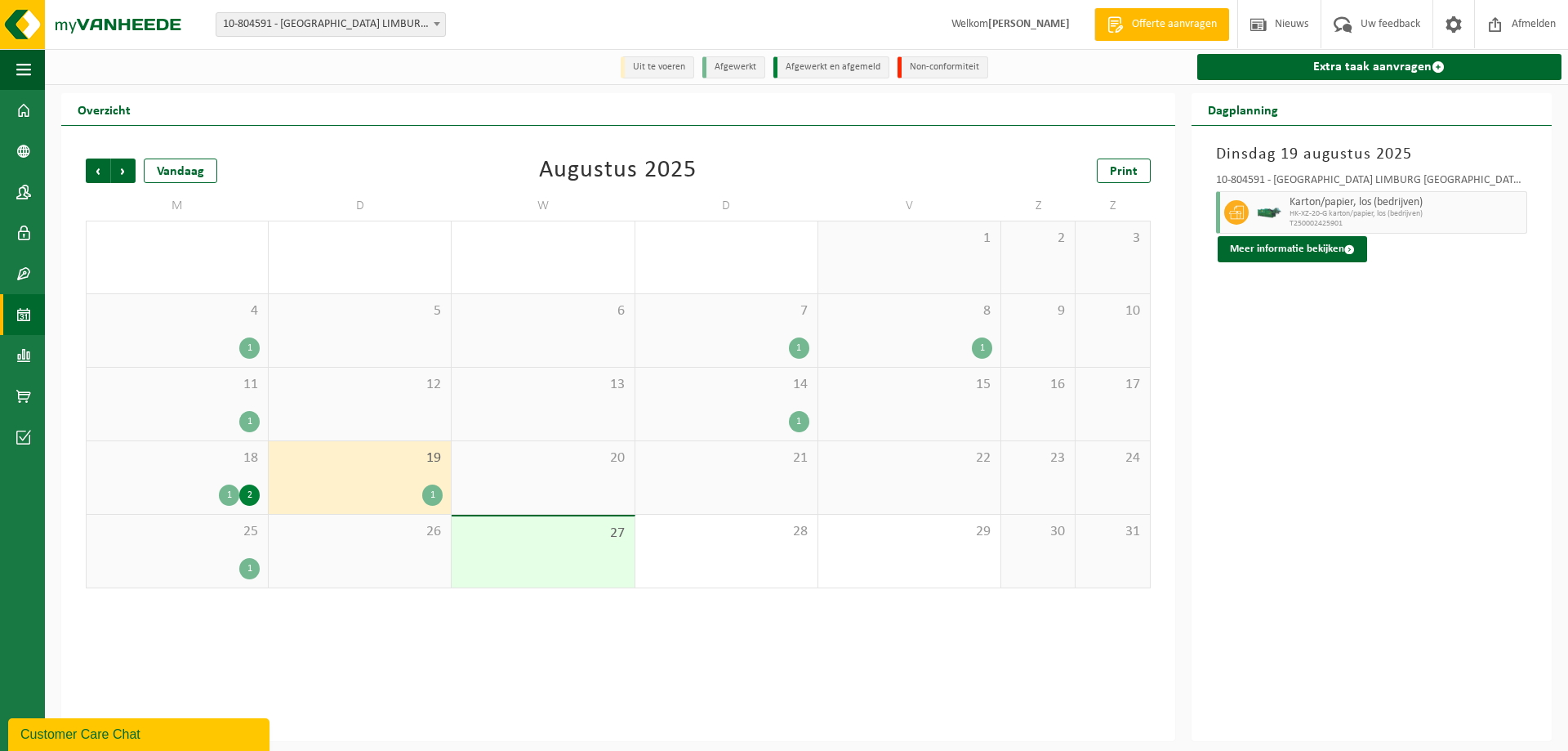
click at [736, 453] on span "21" at bounding box center [726, 458] width 165 height 18
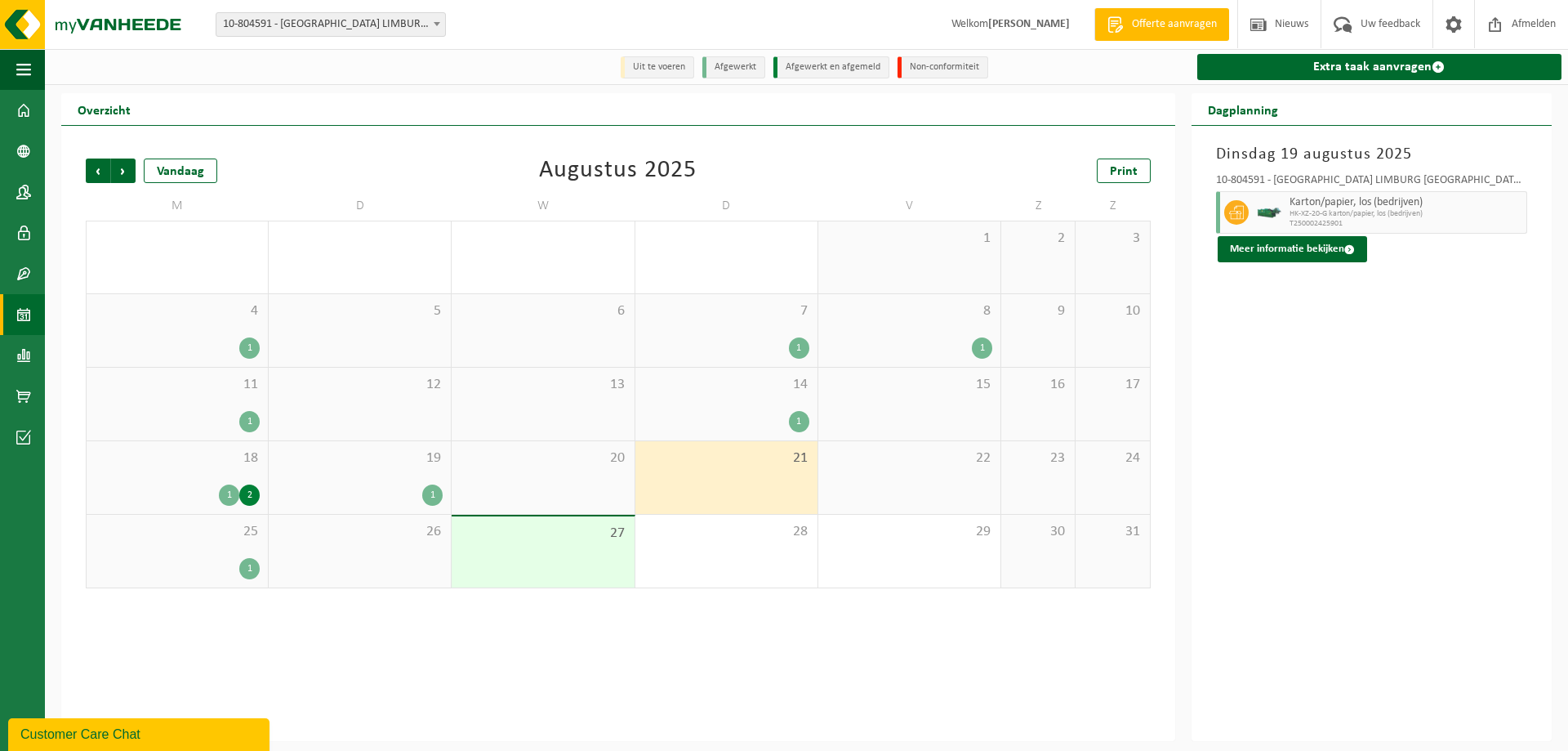
click at [755, 396] on div "14 1" at bounding box center [726, 404] width 182 height 73
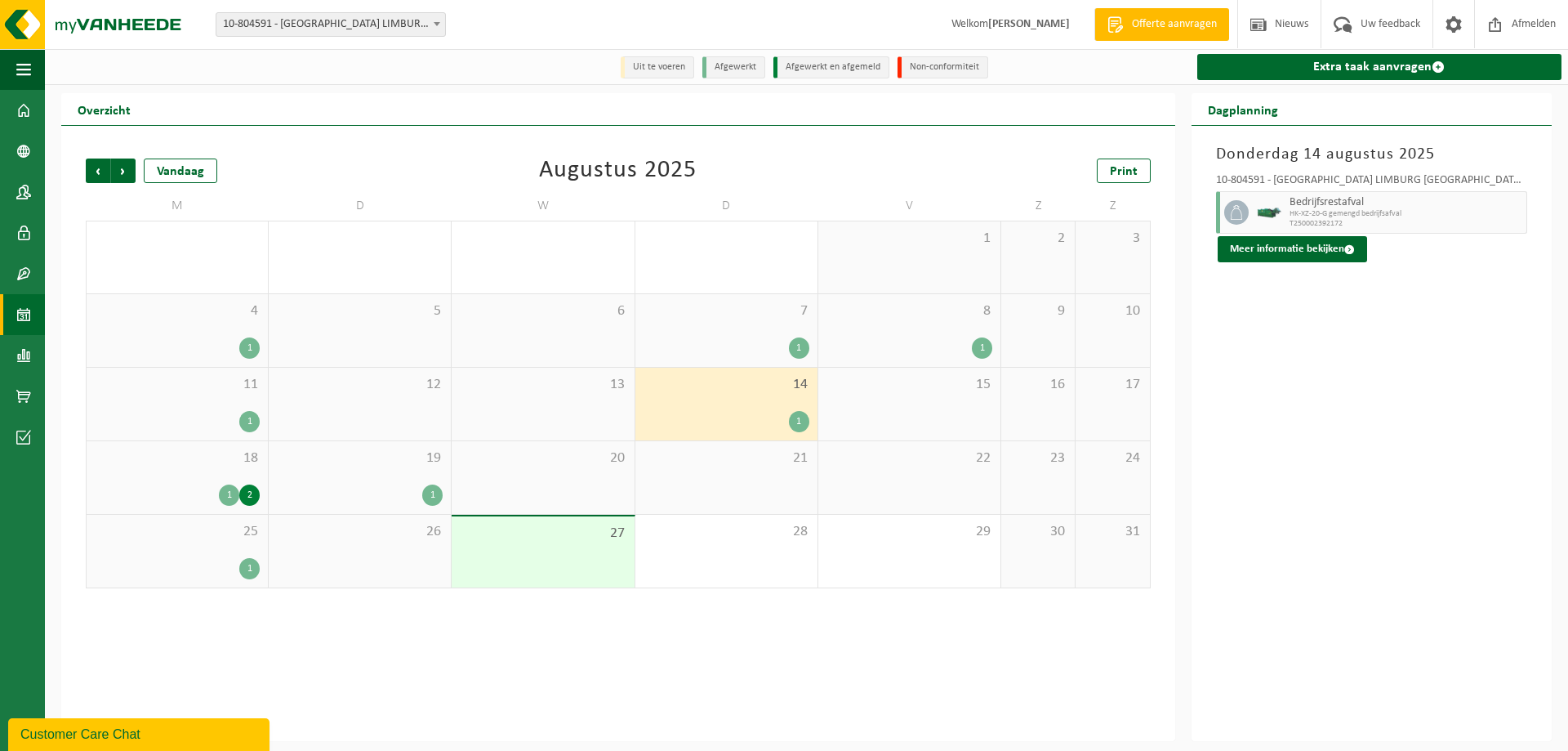
click at [753, 352] on div "1" at bounding box center [726, 348] width 165 height 21
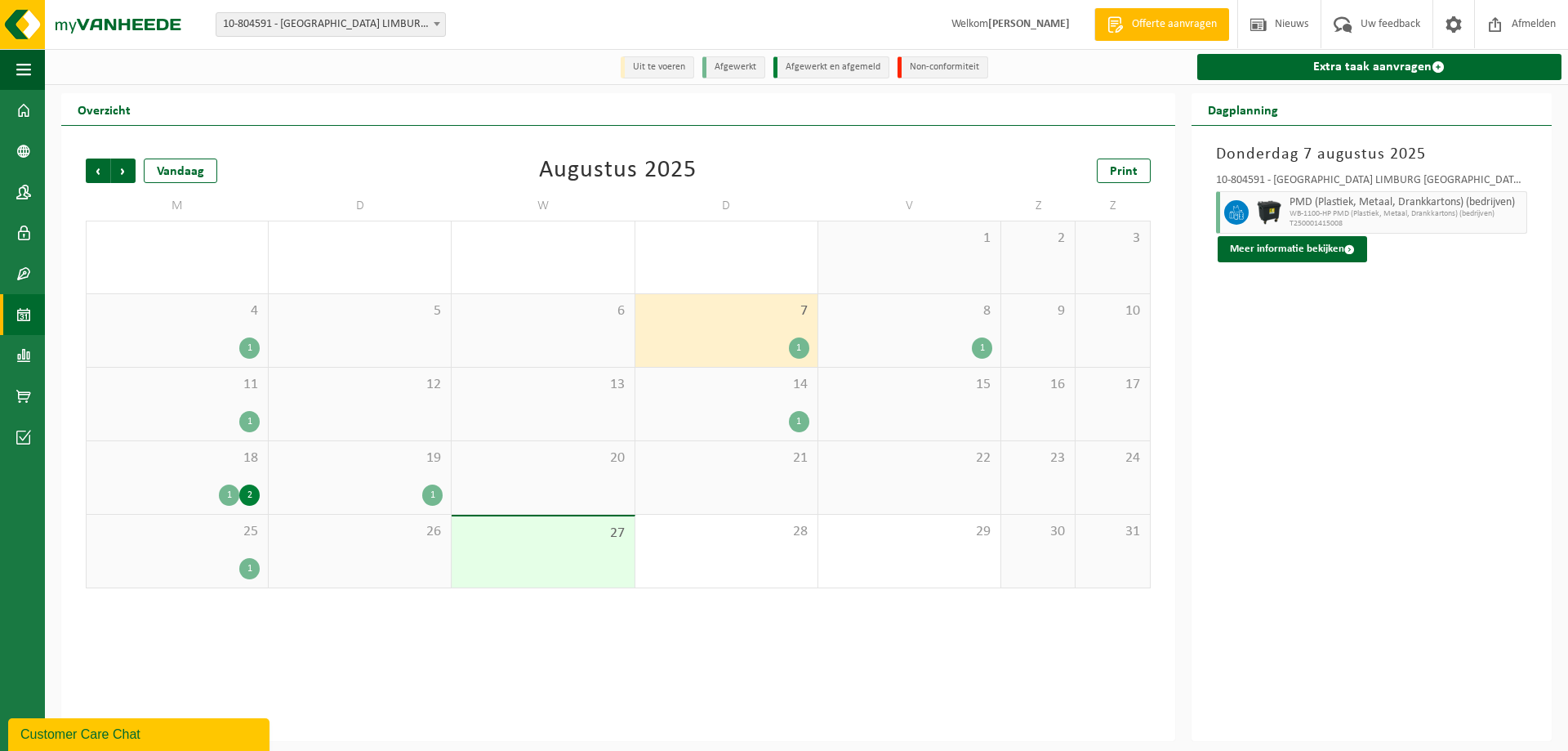
click at [673, 415] on div "1" at bounding box center [726, 422] width 165 height 21
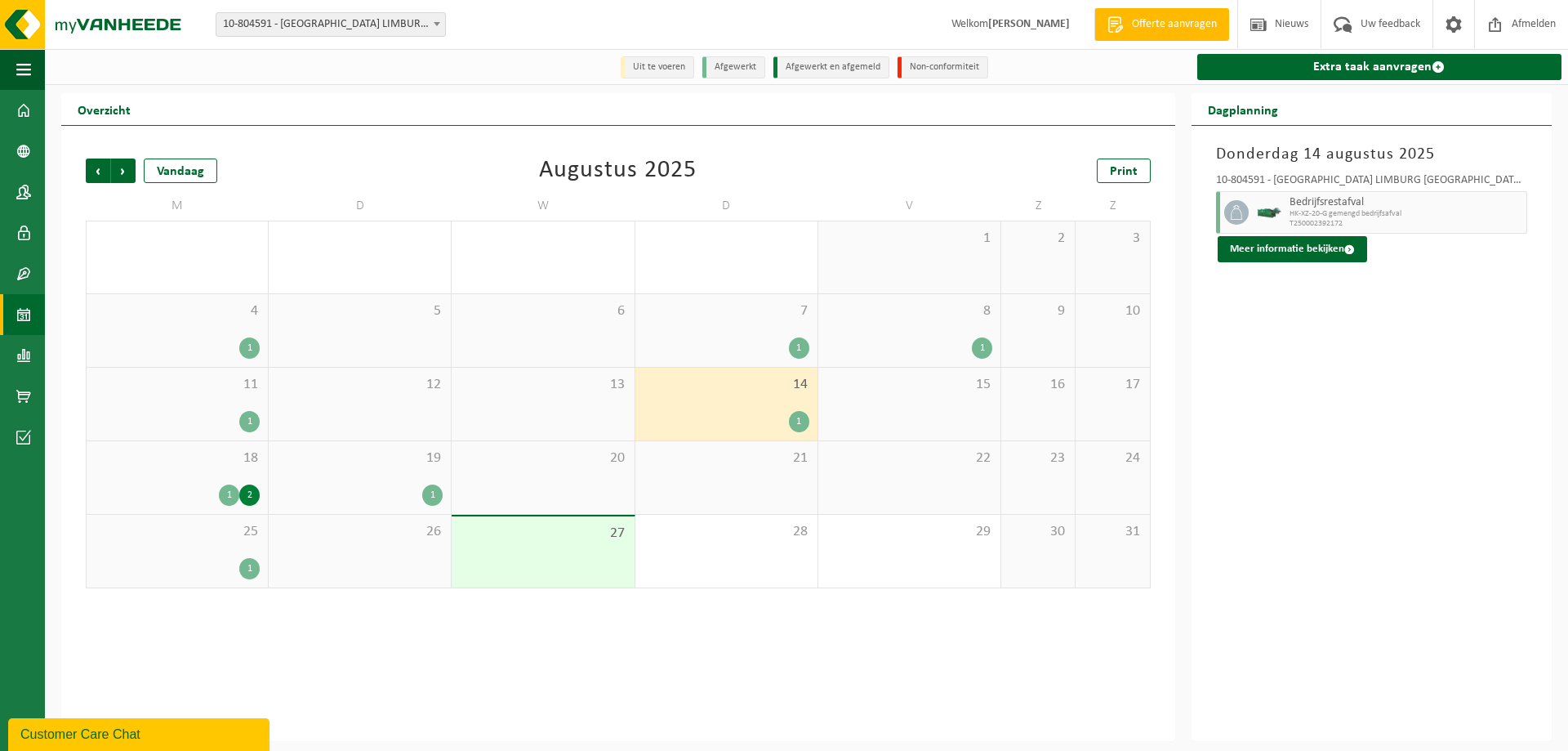
click at [878, 334] on div "8 1" at bounding box center [909, 330] width 182 height 73
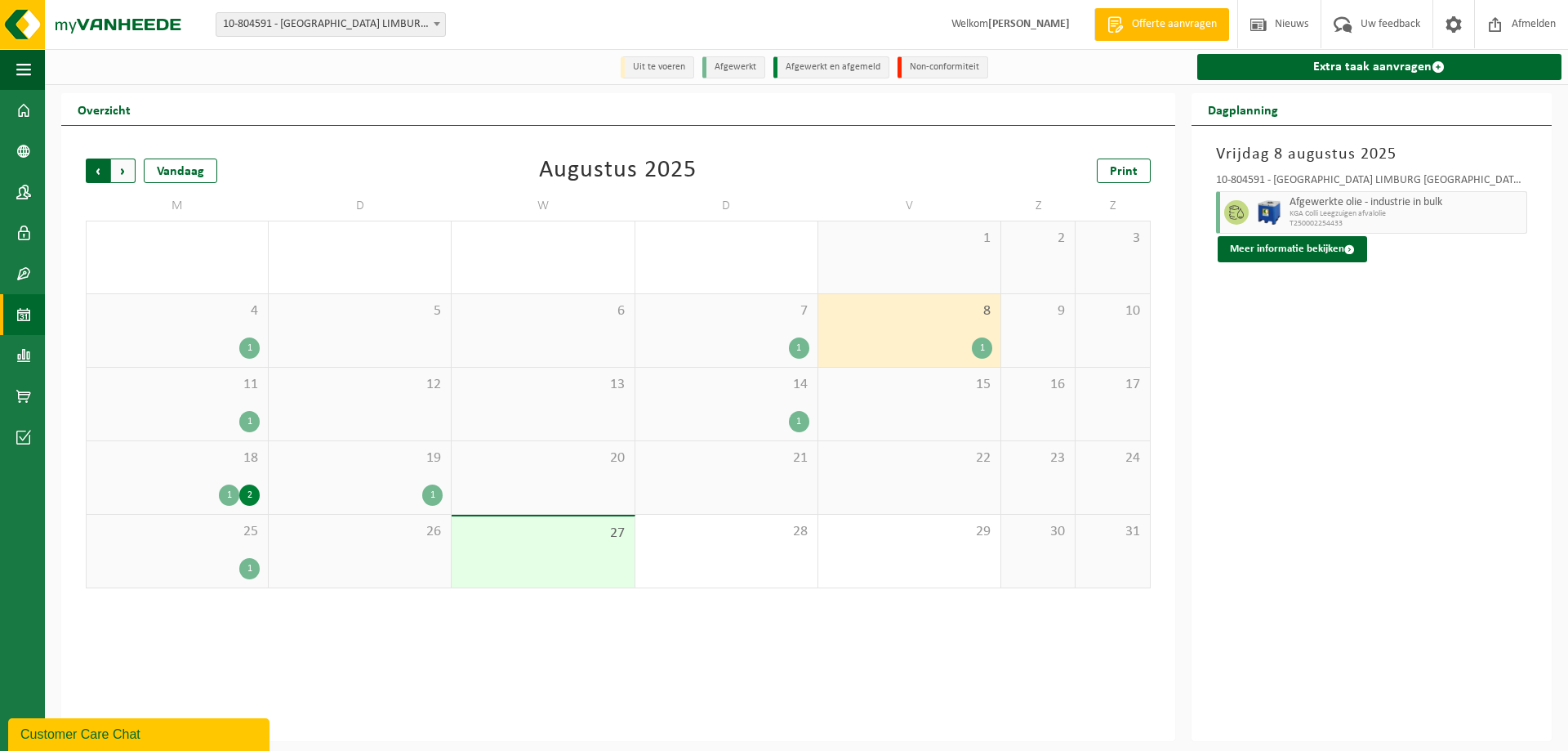
click at [128, 174] on span "Volgende" at bounding box center [123, 171] width 25 height 25
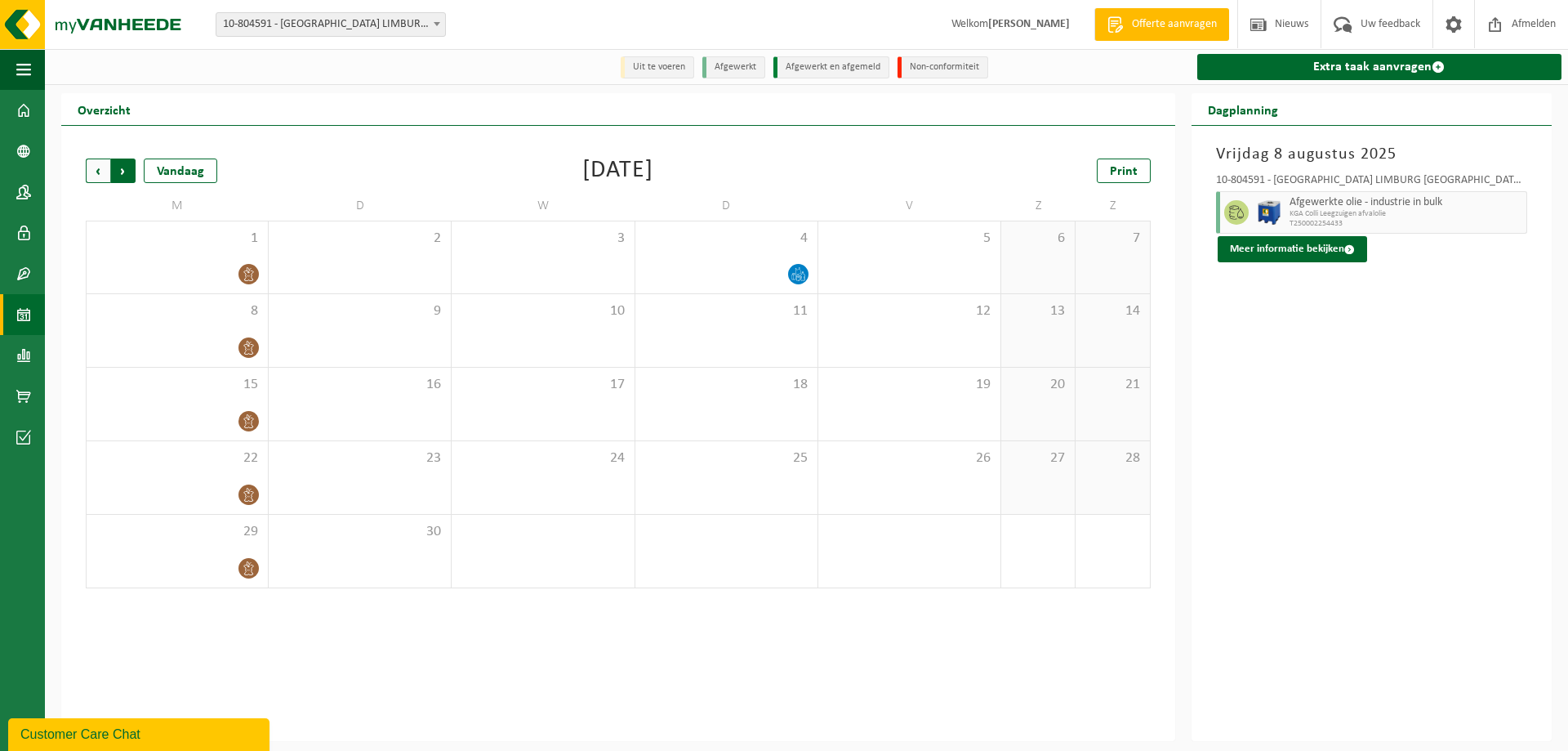
click at [97, 170] on span "Vorige" at bounding box center [98, 171] width 25 height 25
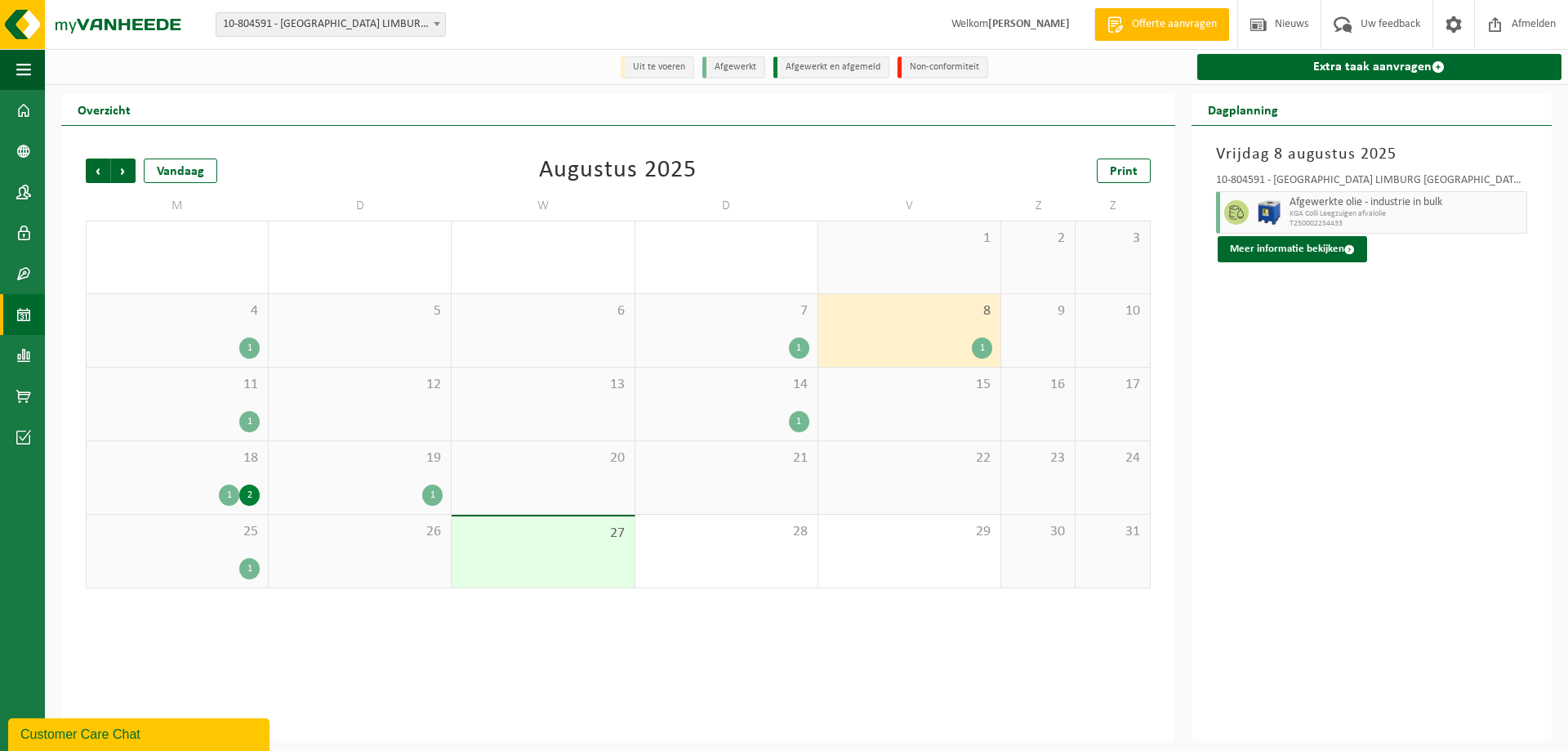
click at [694, 334] on div "7 1" at bounding box center [726, 330] width 182 height 73
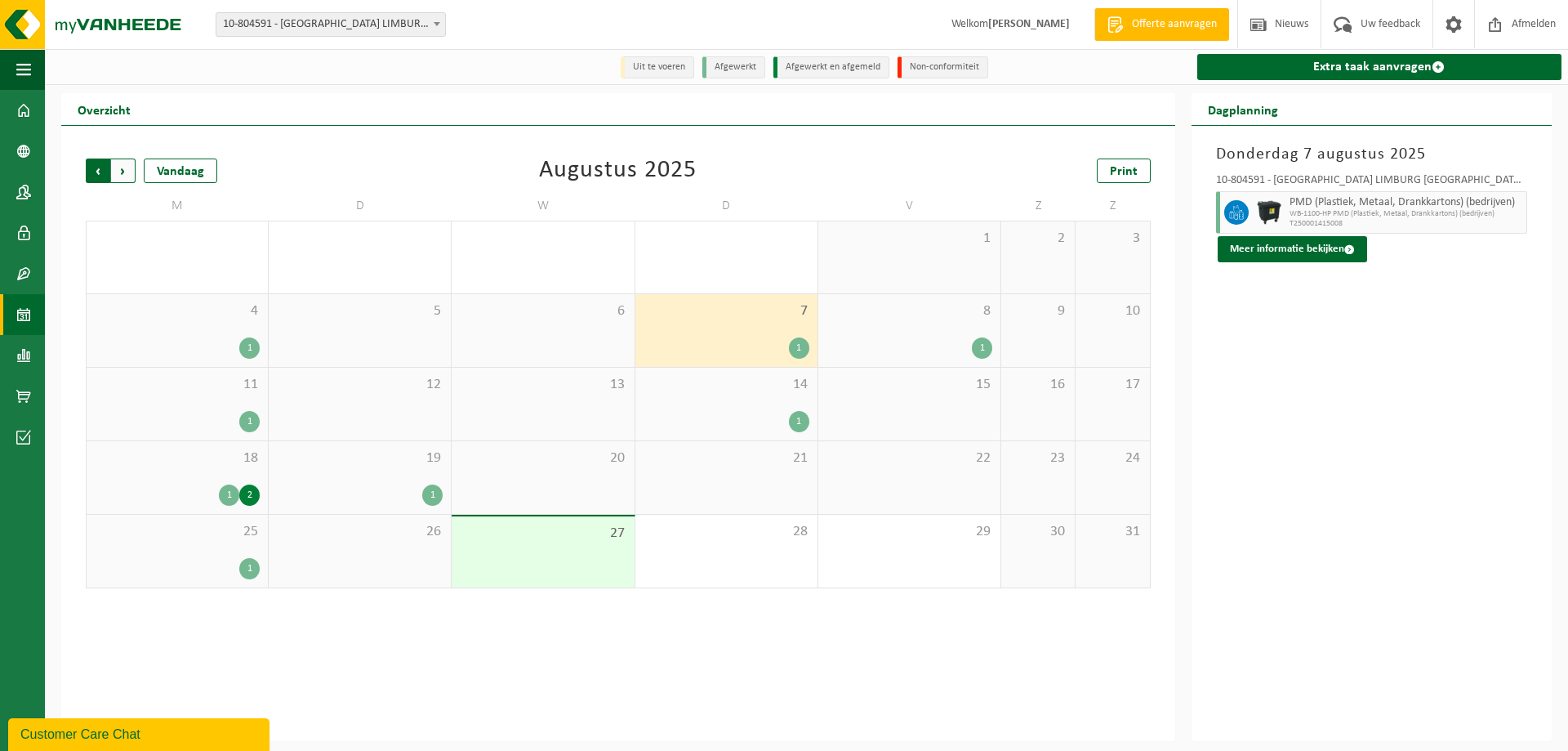
click at [128, 174] on span "Volgende" at bounding box center [123, 171] width 25 height 25
